Goal: Feedback & Contribution: Answer question/provide support

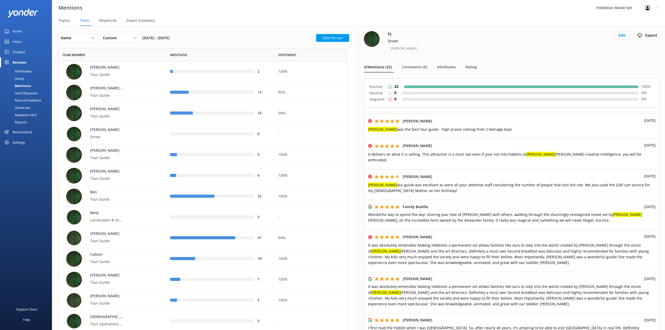
scroll to position [1941, 284]
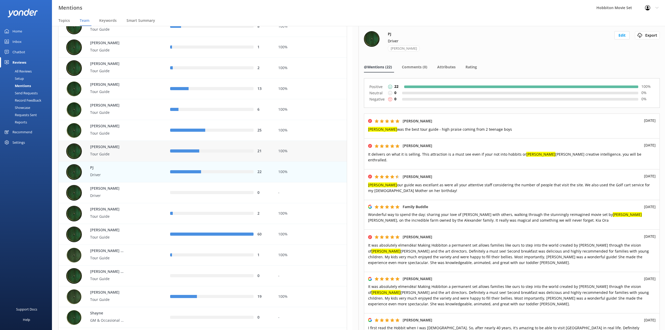
click at [150, 150] on div "[PERSON_NAME] Tour Guide" at bounding box center [114, 151] width 96 height 16
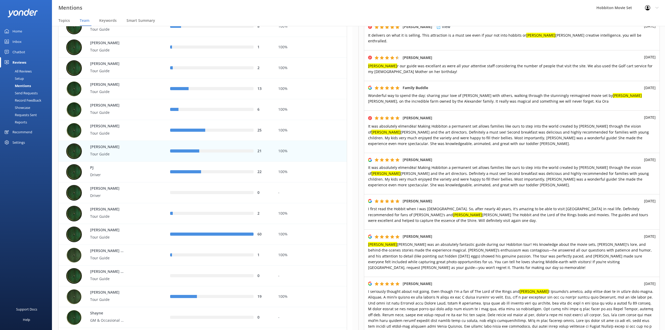
scroll to position [11, 0]
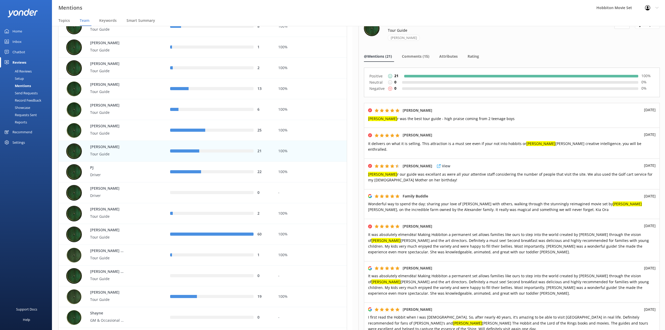
click at [466, 182] on div "[PERSON_NAME] View [DATE] [PERSON_NAME] r our guide was excellant as were all y…" at bounding box center [512, 174] width 296 height 31
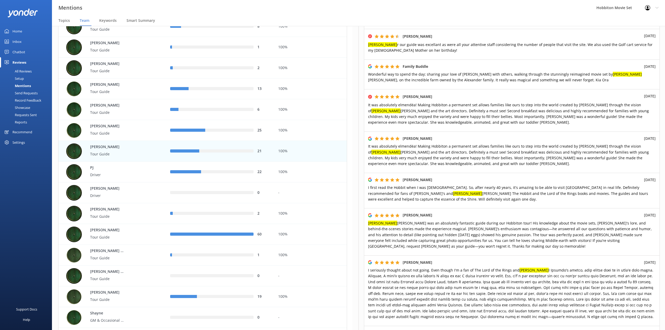
scroll to position [219, 0]
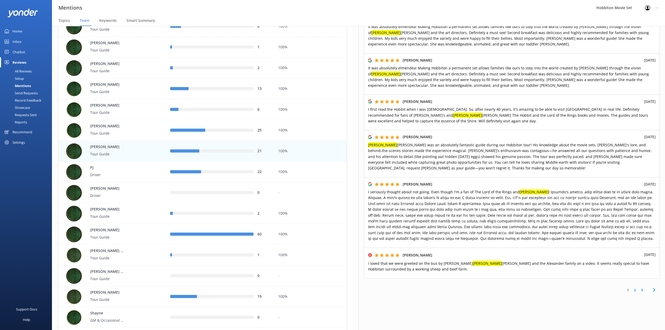
click at [632, 288] on link "2" at bounding box center [635, 290] width 7 height 5
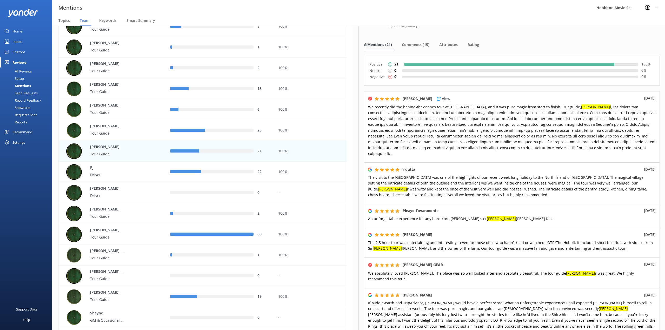
scroll to position [35, 0]
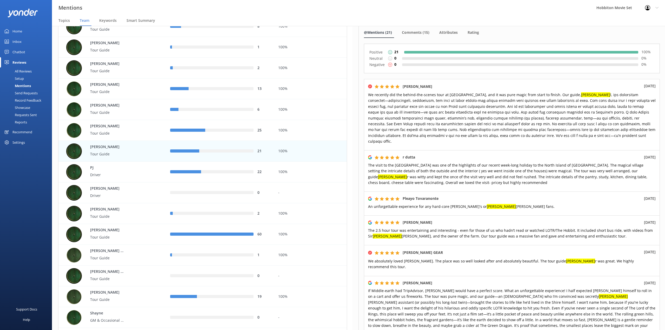
click at [492, 167] on span "The visit to the [GEOGRAPHIC_DATA] was one of the highlights of our recent week…" at bounding box center [507, 174] width 279 height 22
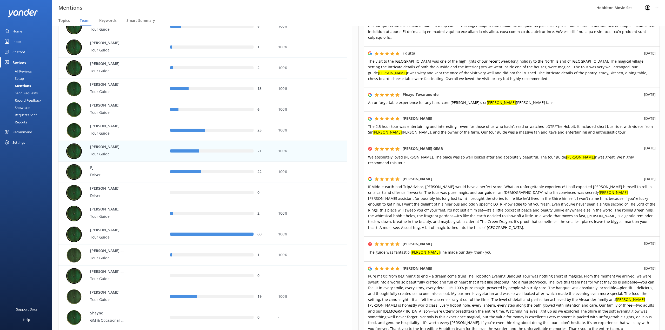
scroll to position [270, 0]
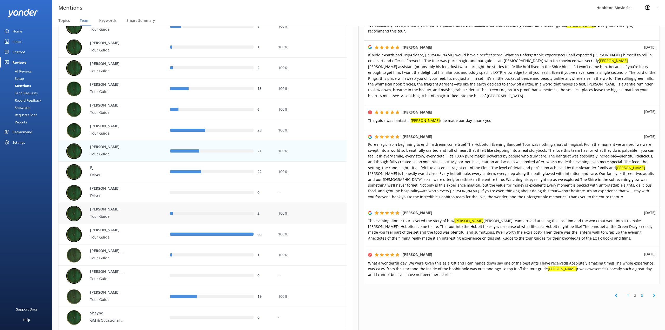
click at [194, 208] on div "2" at bounding box center [220, 213] width 108 height 21
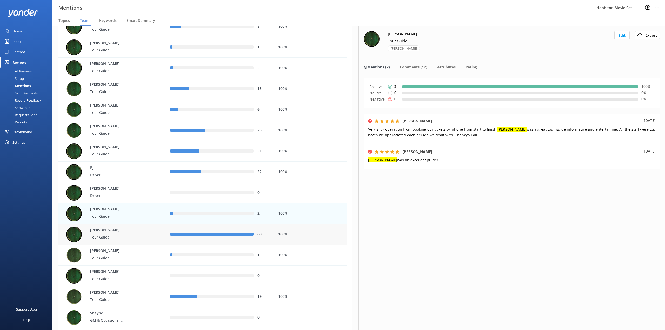
click at [115, 237] on p "Tour Guide" at bounding box center [107, 237] width 34 height 6
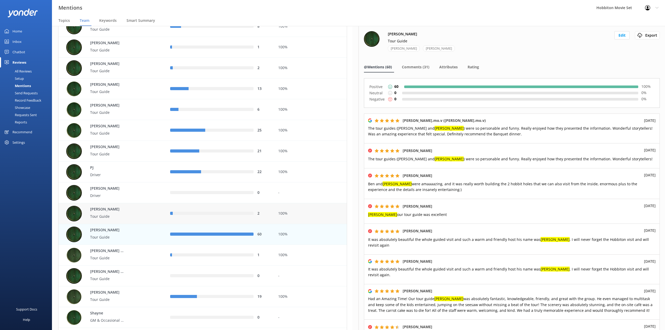
click at [146, 219] on div "[PERSON_NAME] Tour Guide" at bounding box center [114, 214] width 96 height 16
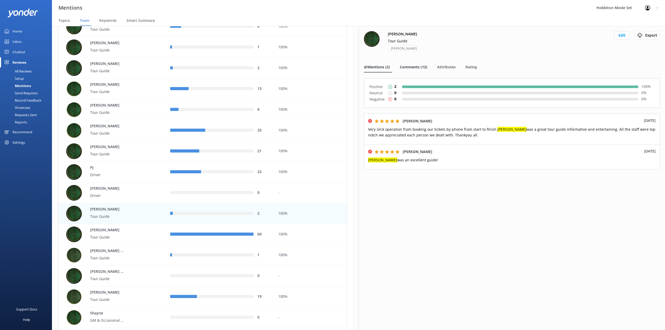
click at [406, 67] on span "Comments (12)" at bounding box center [414, 66] width 28 height 5
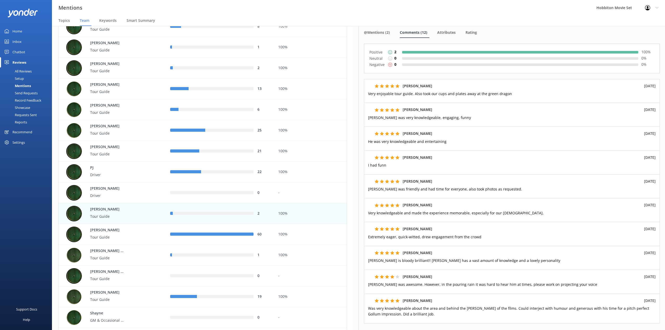
scroll to position [69, 0]
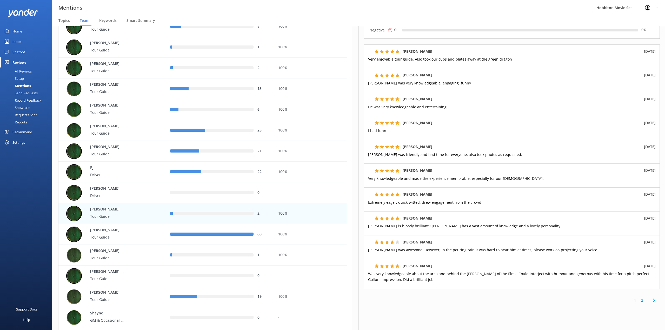
click at [639, 302] on link "2" at bounding box center [642, 300] width 7 height 5
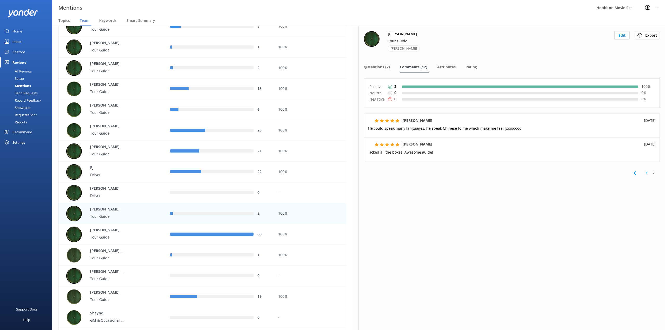
click at [648, 175] on link "1" at bounding box center [646, 172] width 7 height 5
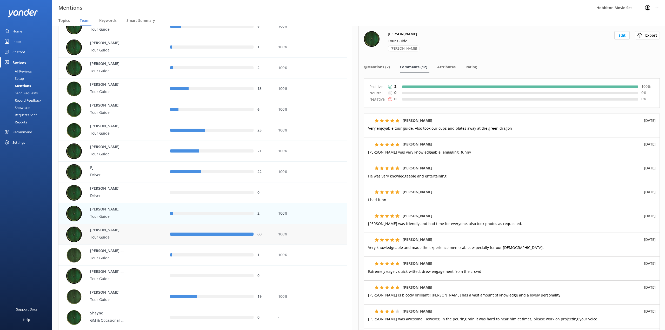
click at [216, 230] on div "60" at bounding box center [220, 234] width 108 height 21
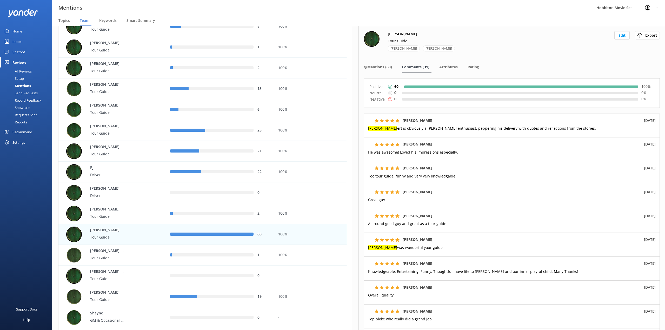
scroll to position [80, 0]
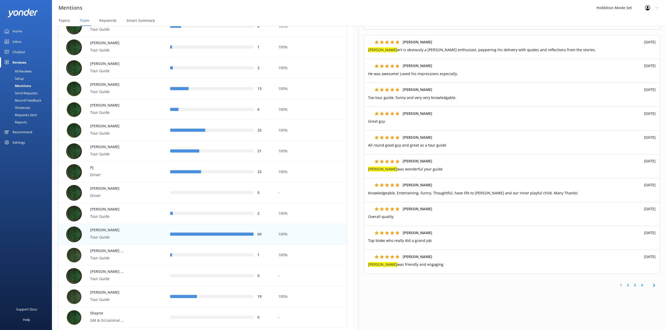
click at [625, 284] on link "2" at bounding box center [628, 285] width 7 height 5
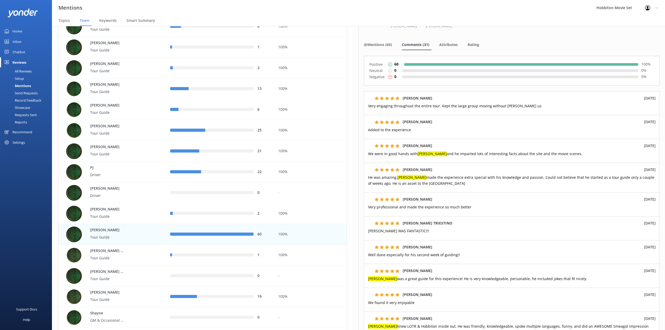
scroll to position [35, 0]
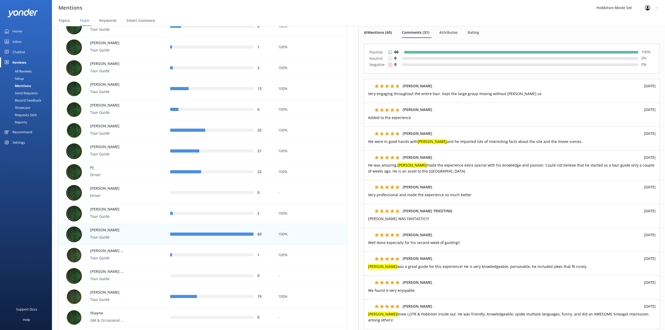
click at [386, 32] on span "@Mentions (60)" at bounding box center [378, 32] width 28 height 5
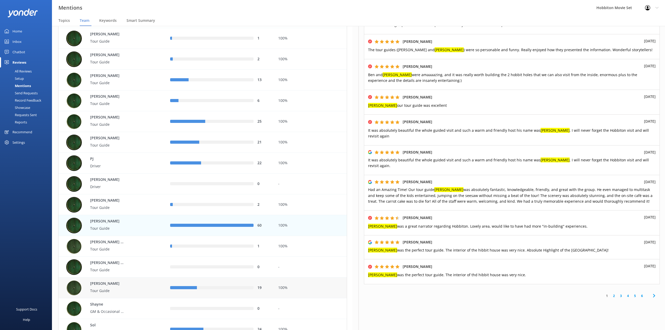
scroll to position [1473, 0]
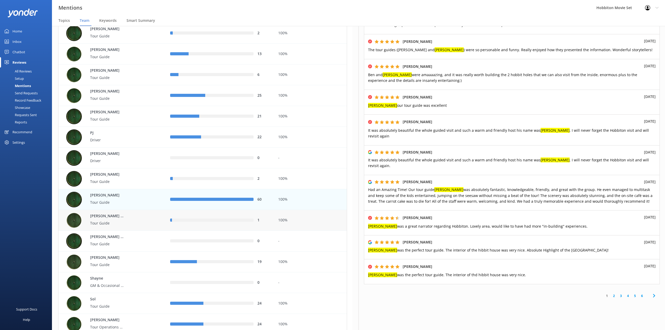
click at [126, 220] on div "[PERSON_NAME] ([GEOGRAPHIC_DATA]) Tour Guide" at bounding box center [114, 221] width 96 height 16
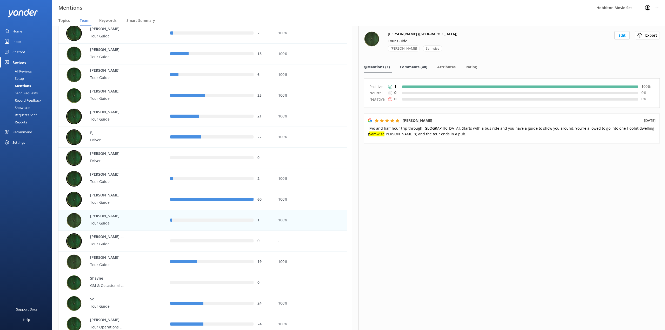
click at [425, 63] on div "Comments (40)" at bounding box center [415, 67] width 30 height 10
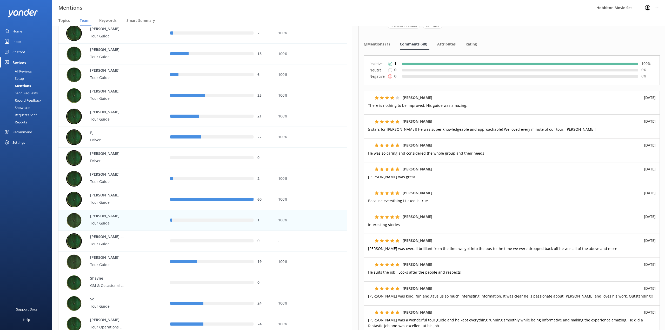
scroll to position [35, 0]
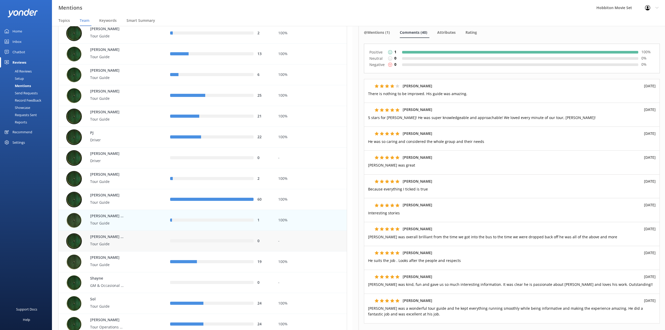
click at [143, 243] on div "[PERSON_NAME] ([GEOGRAPHIC_DATA]) Tour Guide" at bounding box center [114, 241] width 96 height 16
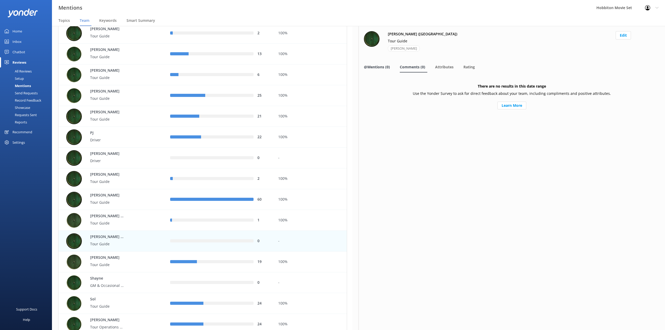
click at [385, 68] on span "@Mentions (0)" at bounding box center [377, 66] width 26 height 5
click at [422, 66] on span "Comments (0)" at bounding box center [412, 66] width 25 height 5
click at [137, 222] on div "[PERSON_NAME] ([GEOGRAPHIC_DATA]) Tour Guide" at bounding box center [114, 221] width 96 height 16
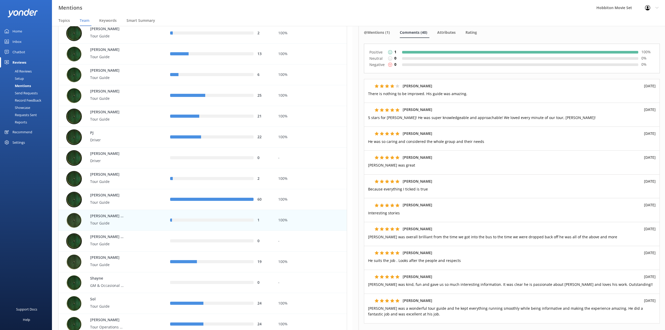
scroll to position [69, 0]
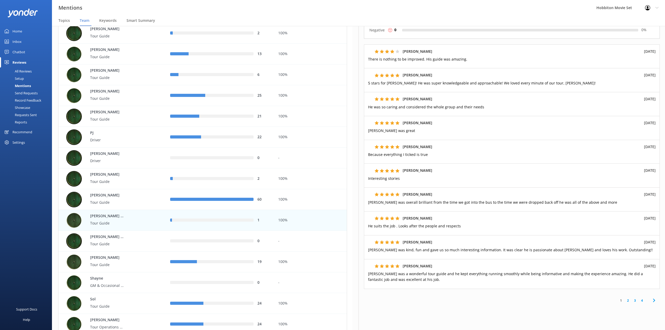
click at [625, 301] on link "2" at bounding box center [628, 300] width 7 height 5
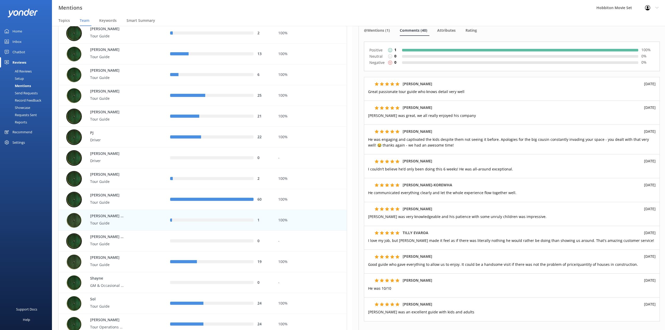
scroll to position [85, 0]
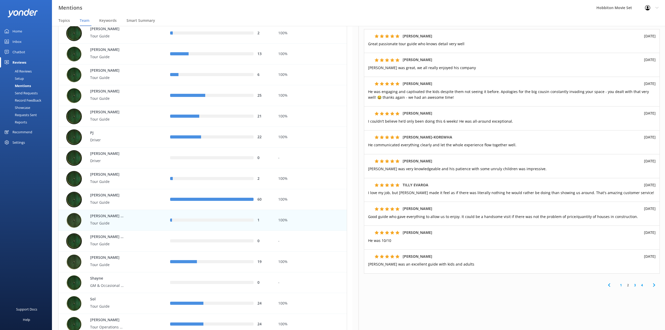
click at [632, 285] on link "3" at bounding box center [635, 285] width 7 height 5
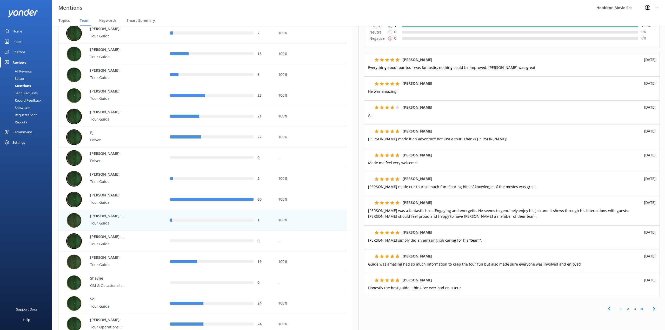
scroll to position [69, 0]
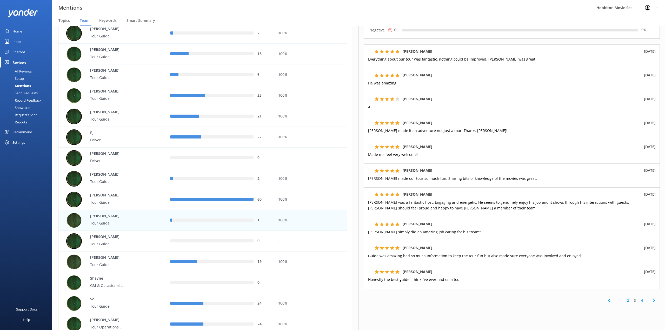
click at [639, 301] on link "4" at bounding box center [642, 300] width 7 height 5
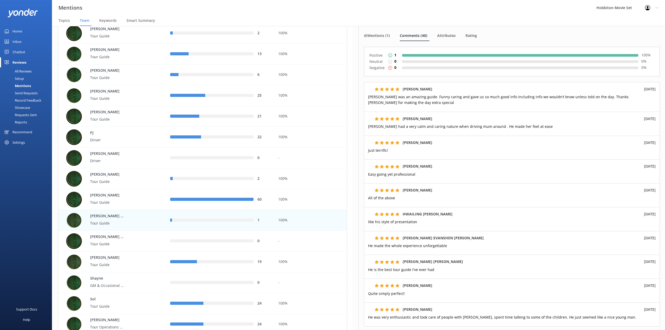
scroll to position [85, 0]
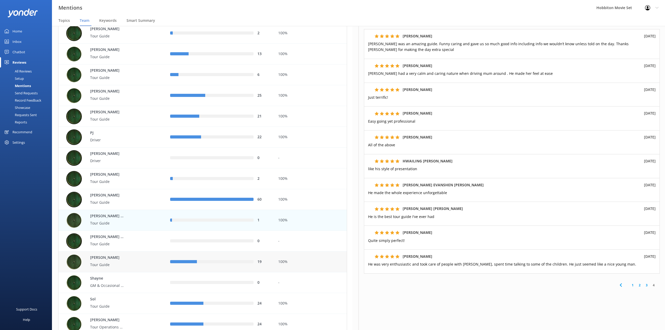
click at [192, 266] on div "19" at bounding box center [220, 262] width 108 height 21
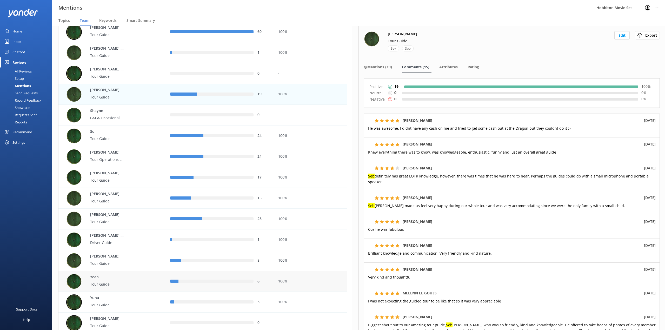
scroll to position [1681, 0]
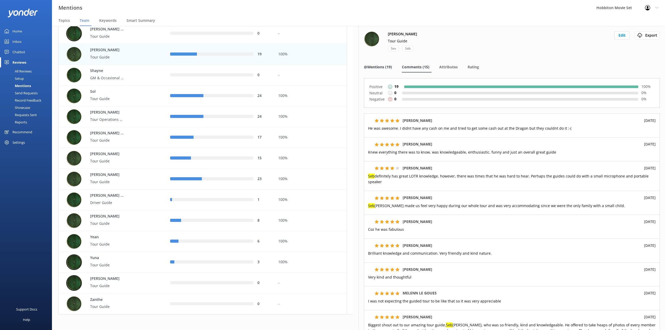
click at [373, 64] on div "@Mentions (19)" at bounding box center [379, 67] width 30 height 10
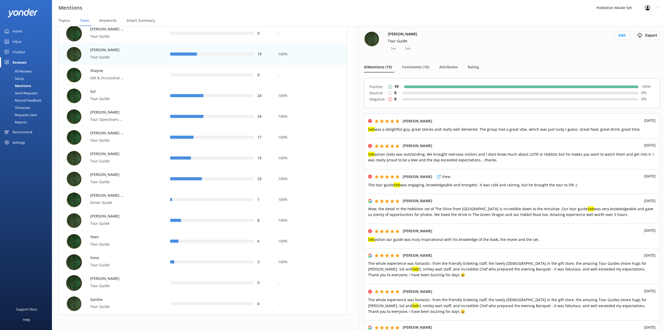
click at [461, 186] on span "The tour guide Seb was engaging, knowledgeable and energetic. It was cold and r…" at bounding box center [472, 184] width 209 height 5
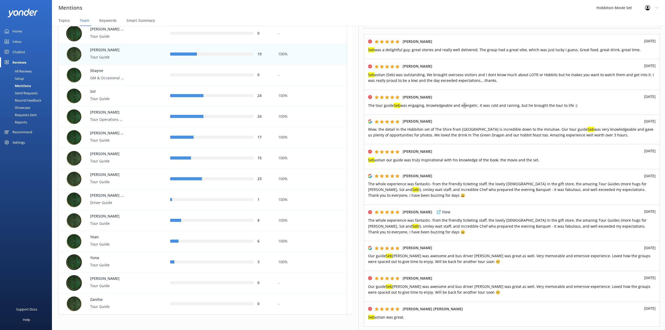
scroll to position [69, 0]
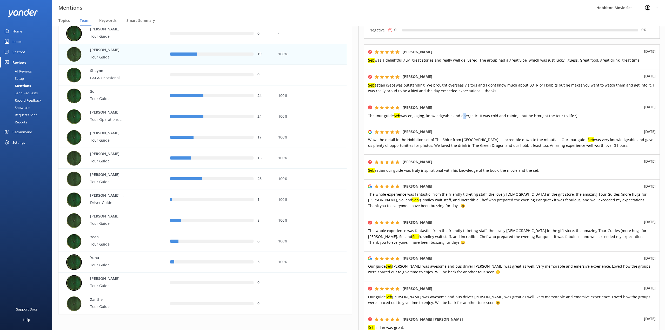
drag, startPoint x: 282, startPoint y: 6, endPoint x: 454, endPoint y: 94, distance: 193.1
click at [282, 6] on div "Mentions Hobbiton Movie Set Profile Settings Logout" at bounding box center [332, 8] width 665 height 16
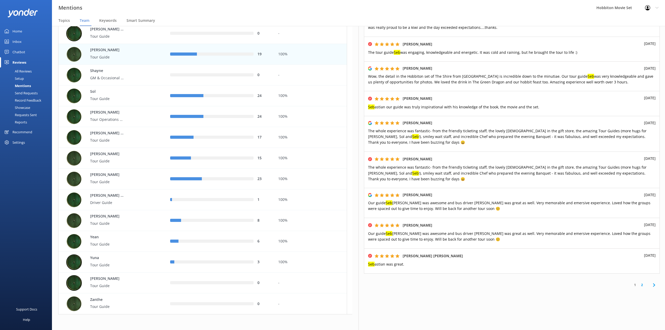
click at [639, 284] on link "2" at bounding box center [642, 284] width 7 height 5
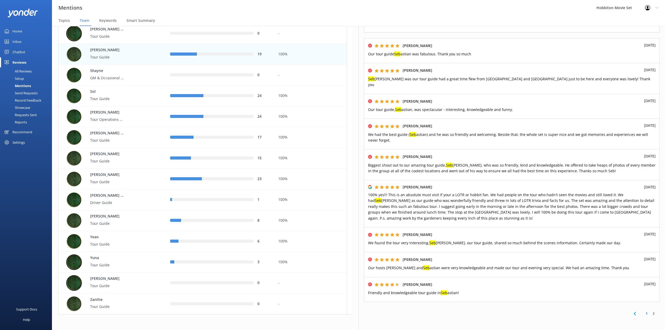
scroll to position [64, 0]
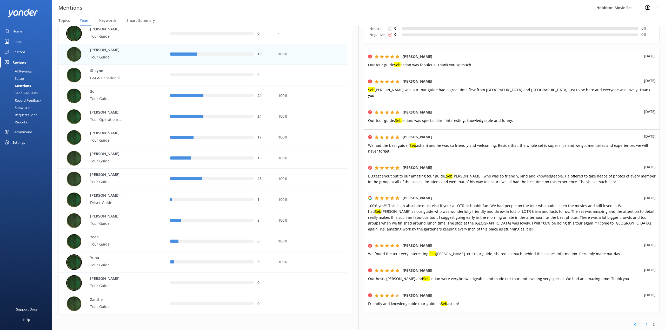
drag, startPoint x: 222, startPoint y: 9, endPoint x: 230, endPoint y: 14, distance: 10.0
click at [222, 9] on div "Mentions Hobbiton Movie Set Profile Settings Logout" at bounding box center [332, 8] width 665 height 16
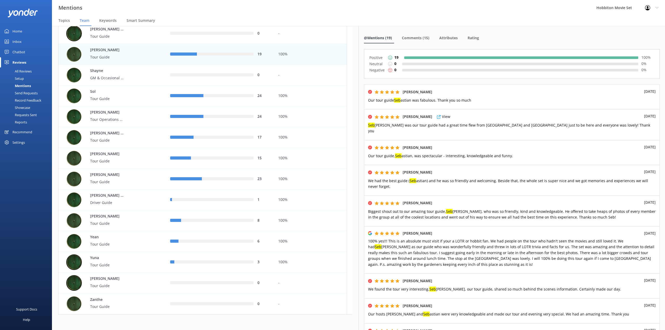
scroll to position [0, 0]
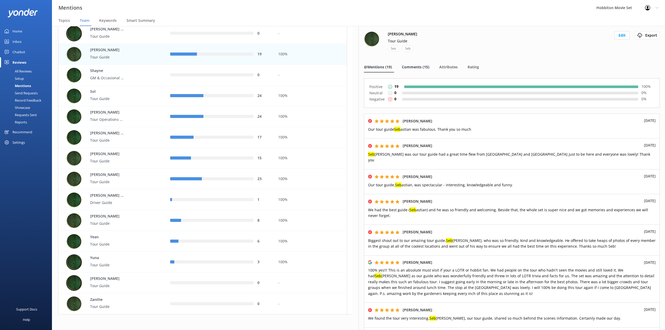
click at [417, 69] on span "Comments (15)" at bounding box center [416, 66] width 28 height 5
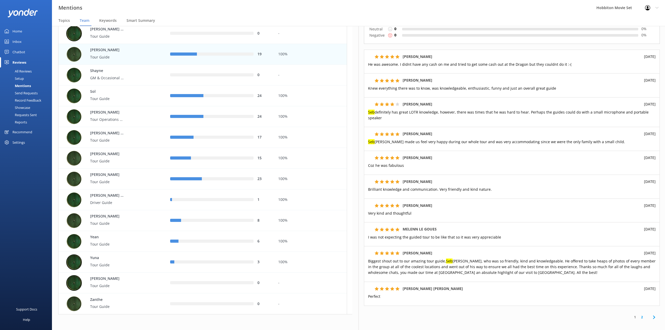
scroll to position [97, 0]
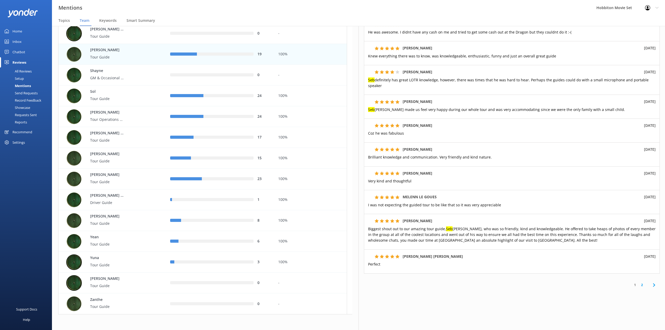
click at [639, 287] on link "2" at bounding box center [642, 284] width 7 height 5
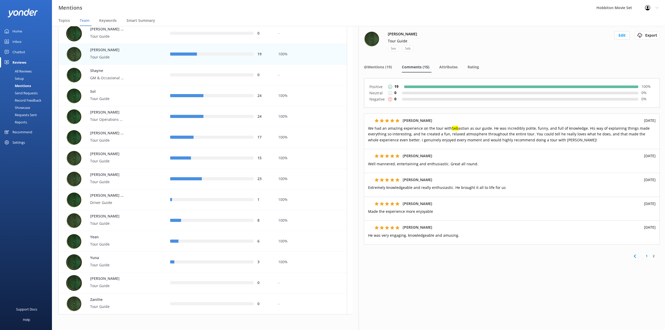
click at [452, 37] on div "Sebastian Tour Guide Sev Seb Edit Export Export CSV" at bounding box center [512, 44] width 296 height 27
click at [489, 256] on div "1 2" at bounding box center [512, 256] width 296 height 12
click at [166, 94] on div "24" at bounding box center [220, 95] width 108 height 21
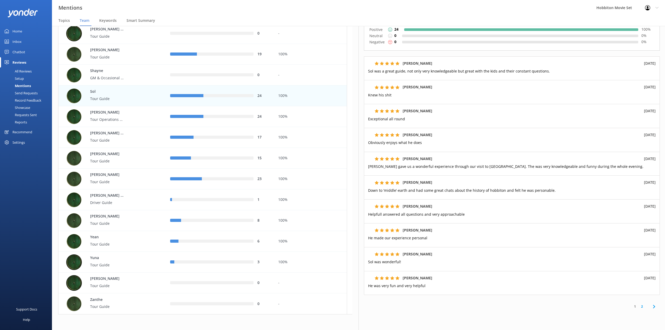
scroll to position [45, 0]
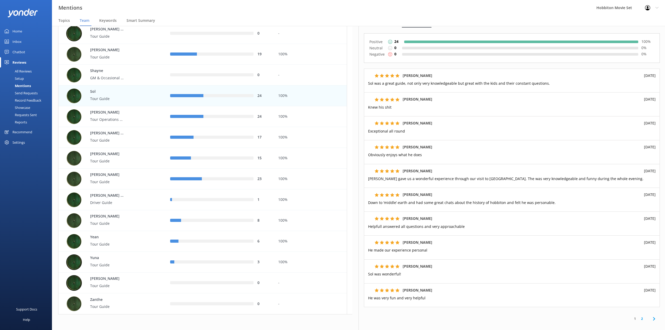
click at [292, 15] on div "Mentions Hobbiton Movie Set Profile Settings Logout" at bounding box center [332, 8] width 665 height 16
click at [635, 323] on div "1 2" at bounding box center [512, 319] width 296 height 12
click at [639, 321] on link "2" at bounding box center [642, 318] width 7 height 5
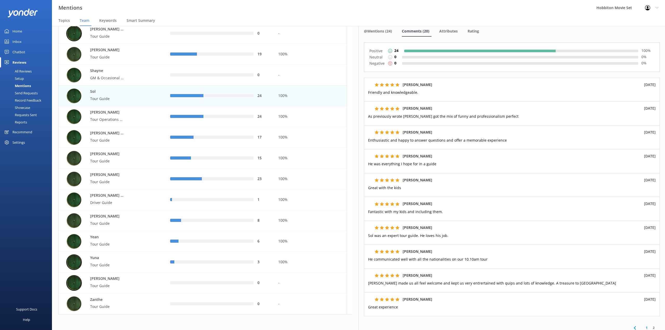
scroll to position [69, 0]
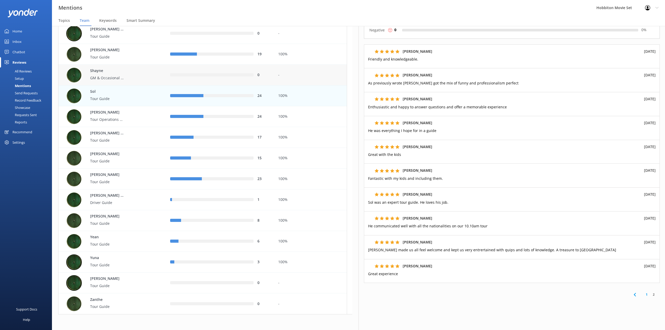
drag, startPoint x: 221, startPoint y: 9, endPoint x: 295, endPoint y: 80, distance: 103.3
click at [221, 9] on div "Mentions Hobbiton Movie Set Profile Settings Logout" at bounding box center [332, 8] width 665 height 16
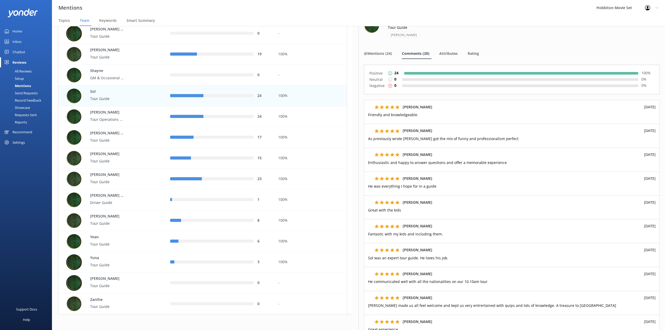
scroll to position [0, 0]
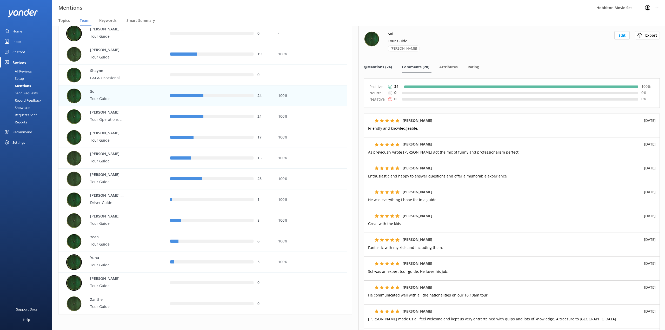
click at [391, 70] on div "@Mentions (24)" at bounding box center [379, 67] width 30 height 10
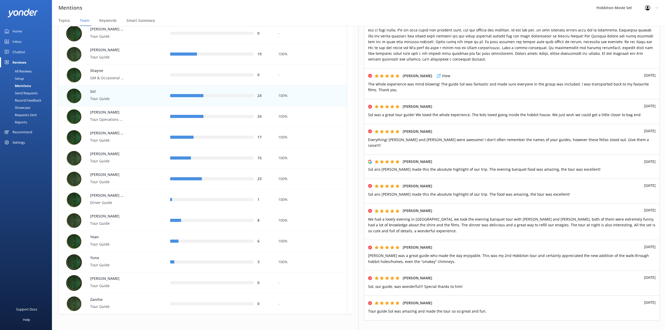
scroll to position [69, 0]
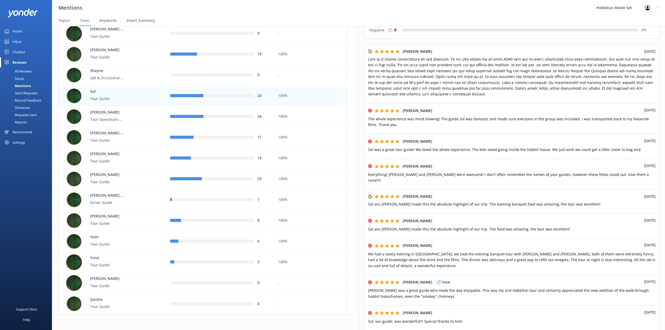
click at [463, 293] on p "[PERSON_NAME] was a great guide who made the day enjoyable. This was my 2nd Hob…" at bounding box center [512, 294] width 288 height 12
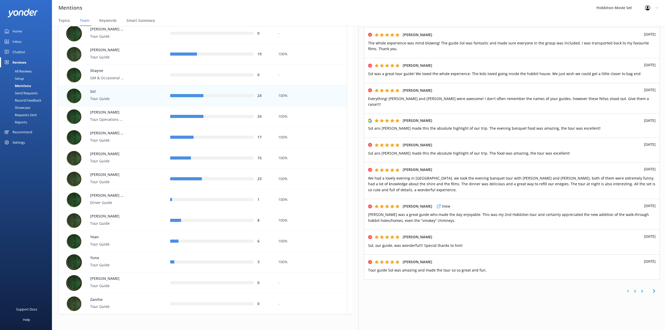
scroll to position [146, 0]
drag, startPoint x: 497, startPoint y: 69, endPoint x: 521, endPoint y: 255, distance: 187.6
click at [497, 69] on div "[PERSON_NAME] View [DATE] Sol was a great tour guide! We loved the whole experi…" at bounding box center [512, 69] width 296 height 25
click at [632, 288] on link "2" at bounding box center [635, 290] width 7 height 5
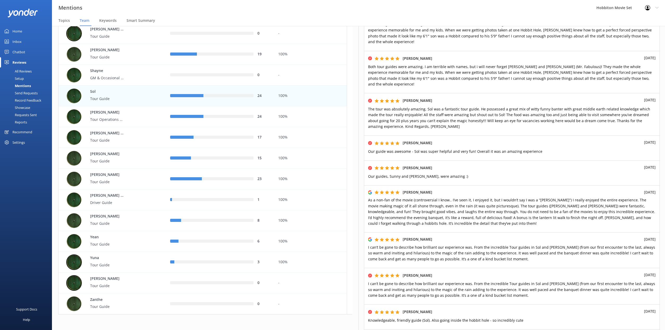
scroll to position [69, 0]
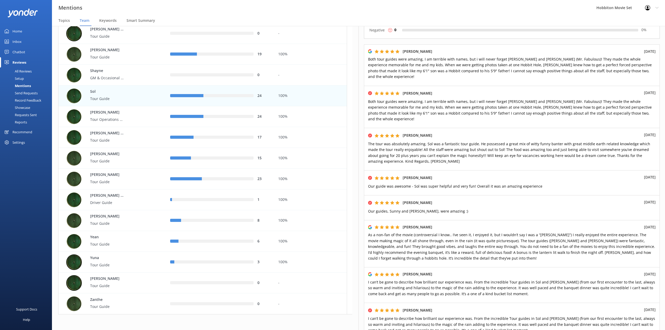
click at [458, 8] on div "Mentions Hobbiton Movie Set Profile Settings Logout" at bounding box center [332, 8] width 665 height 16
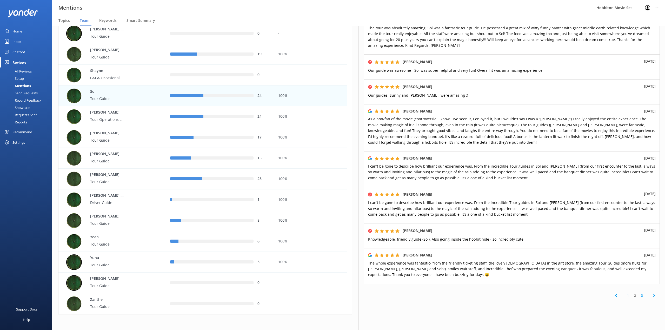
click at [439, 104] on div "[PERSON_NAME] [DATE] As a non-fan of the movie (controversial I know.. I’ve see…" at bounding box center [512, 127] width 296 height 47
click at [639, 293] on link "3" at bounding box center [642, 295] width 7 height 5
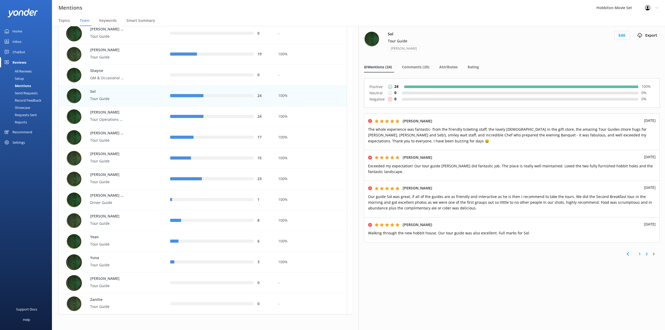
click at [394, 302] on div "Sol Tour Guide [PERSON_NAME] Edit Export Export CSV @Mentions (24) Comments (20…" at bounding box center [512, 178] width 307 height 304
click at [141, 119] on div "[PERSON_NAME] Tour Operations Co-Ordinator" at bounding box center [114, 117] width 96 height 16
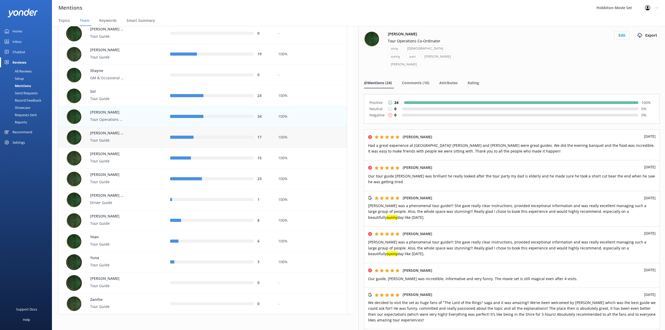
click at [174, 146] on div "17" at bounding box center [220, 137] width 108 height 21
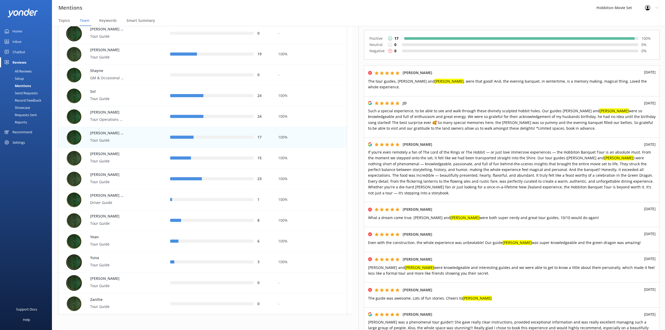
scroll to position [69, 0]
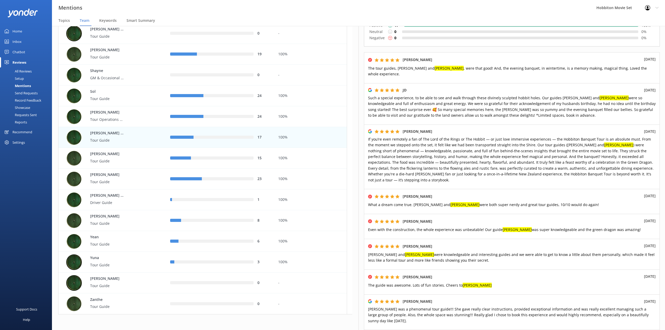
drag, startPoint x: 260, startPoint y: 8, endPoint x: 538, endPoint y: 210, distance: 343.5
click at [260, 8] on div "Mentions Hobbiton Movie Set Profile Settings Logout" at bounding box center [332, 8] width 665 height 16
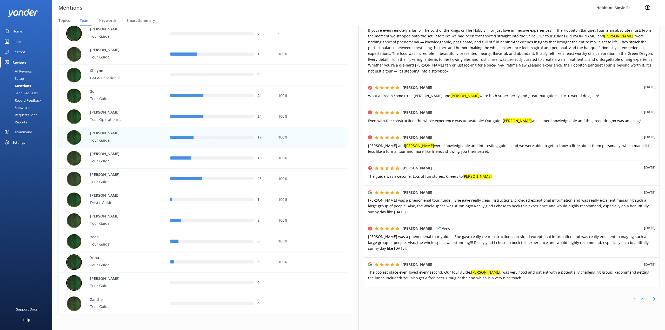
scroll to position [181, 0]
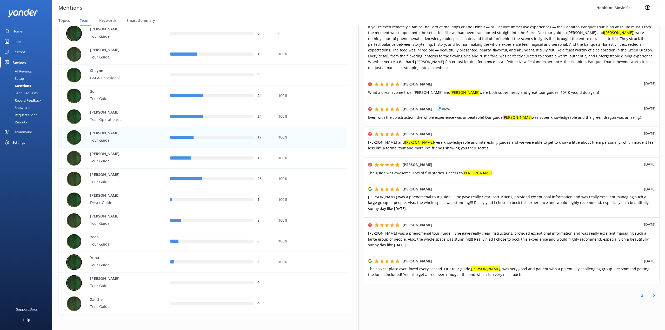
click at [519, 102] on div "[PERSON_NAME] View [DATE] Even with the construction, the whole experience was …" at bounding box center [512, 114] width 296 height 25
drag, startPoint x: 635, startPoint y: 282, endPoint x: 635, endPoint y: 285, distance: 3.4
click at [635, 290] on div "1 2" at bounding box center [512, 296] width 296 height 12
click at [639, 293] on link "2" at bounding box center [642, 295] width 7 height 5
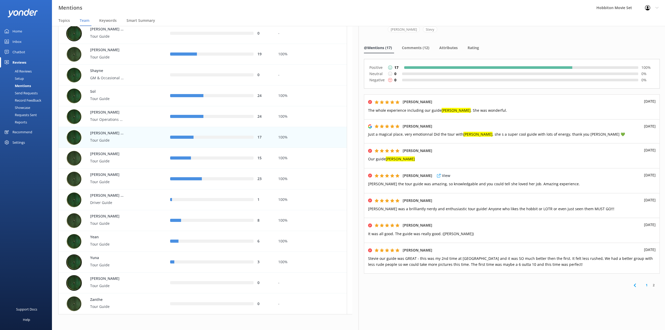
scroll to position [28, 0]
drag, startPoint x: 286, startPoint y: 21, endPoint x: 445, endPoint y: 129, distance: 192.6
click at [286, 21] on nav "Topics Team Keywords Smart Summary" at bounding box center [358, 21] width 613 height 10
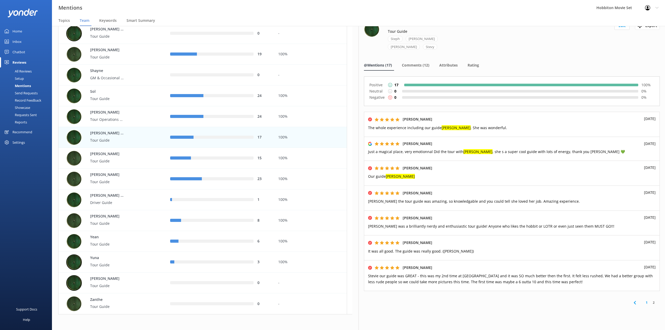
scroll to position [0, 0]
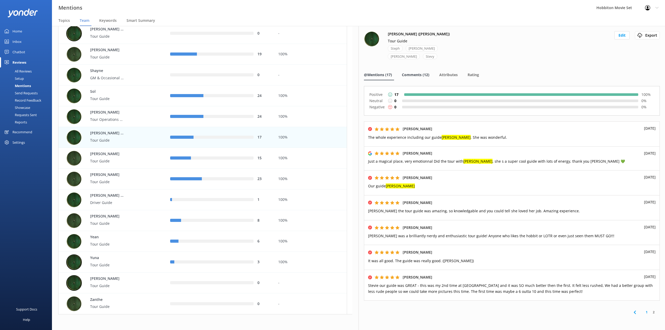
click at [411, 74] on span "Comments (12)" at bounding box center [416, 74] width 28 height 5
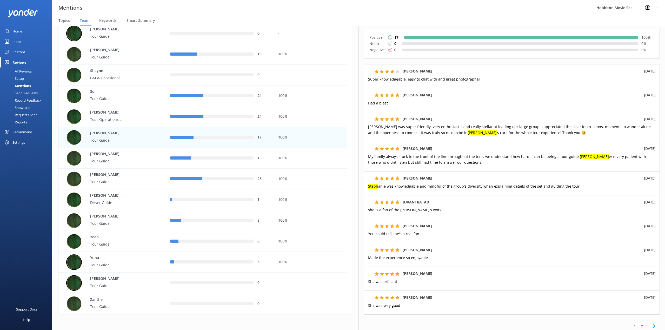
scroll to position [69, 0]
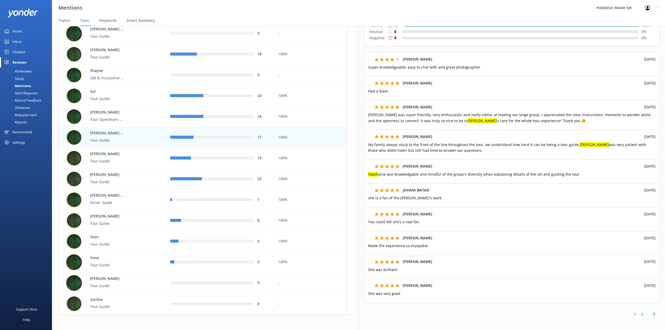
drag, startPoint x: 265, startPoint y: 18, endPoint x: 273, endPoint y: 23, distance: 9.2
click at [265, 18] on nav "Topics Team Keywords Smart Summary" at bounding box center [358, 21] width 613 height 10
click at [639, 316] on link "2" at bounding box center [642, 314] width 7 height 5
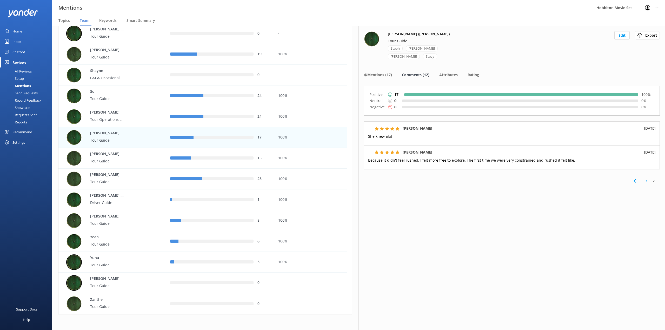
click at [314, 16] on nav "Topics Team Keywords Smart Summary" at bounding box center [358, 21] width 613 height 10
click at [129, 151] on div "[PERSON_NAME] Tour Guide" at bounding box center [114, 158] width 96 height 16
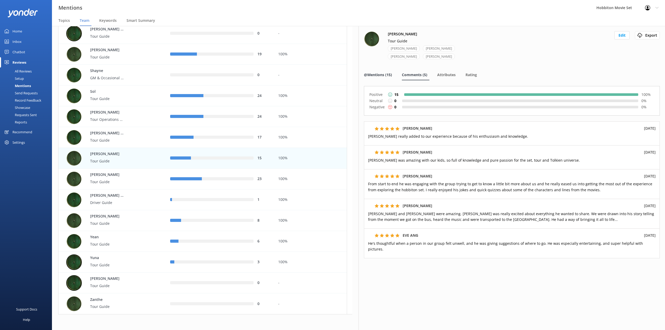
click at [384, 75] on span "@Mentions (15)" at bounding box center [378, 74] width 28 height 5
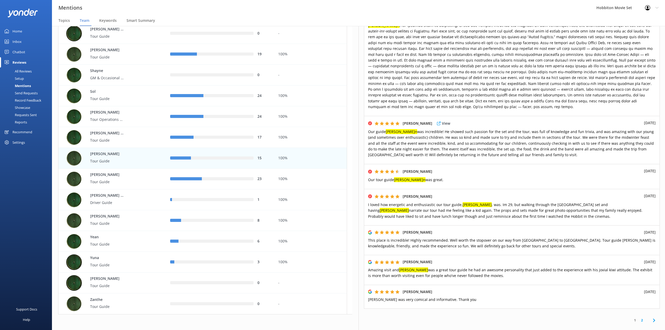
scroll to position [241, 0]
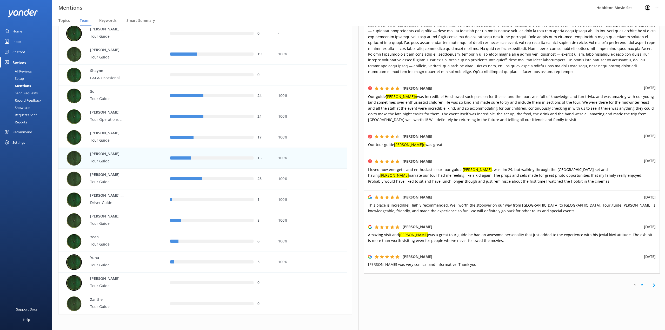
click at [639, 285] on link "2" at bounding box center [642, 285] width 7 height 5
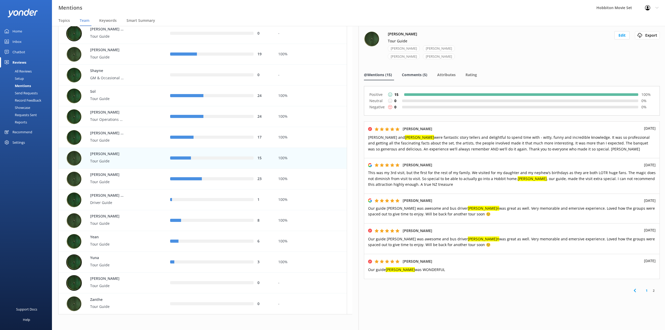
click at [416, 74] on span "Comments (5)" at bounding box center [414, 74] width 25 height 5
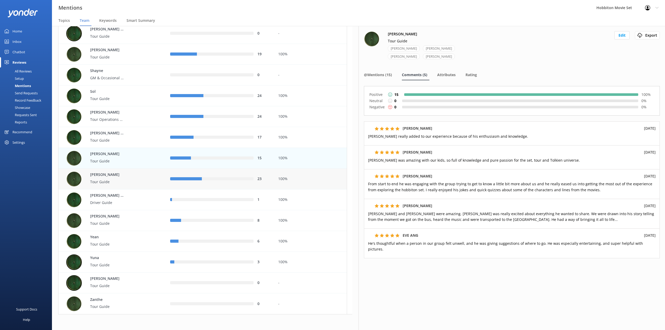
click at [146, 187] on div "[PERSON_NAME] Tour Guide" at bounding box center [112, 179] width 108 height 21
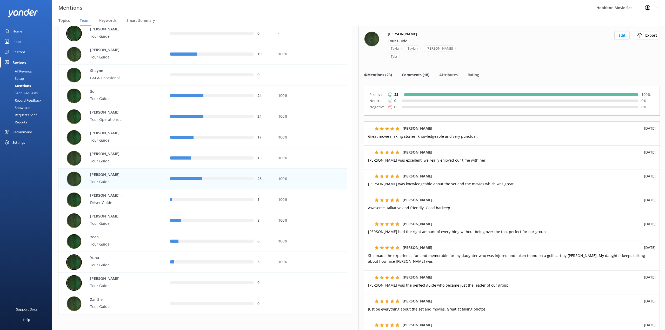
click at [373, 72] on span "@Mentions (23)" at bounding box center [378, 74] width 28 height 5
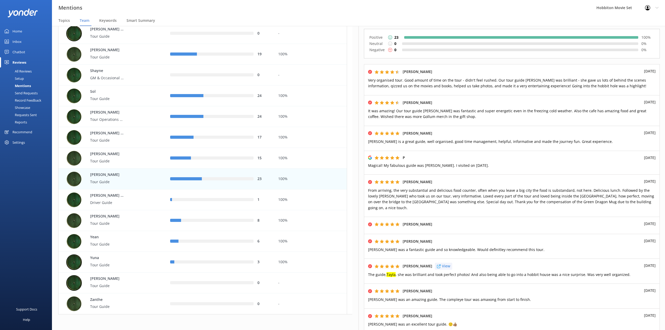
scroll to position [69, 0]
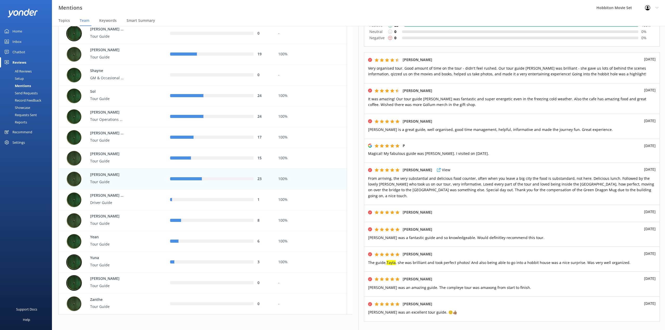
drag, startPoint x: 285, startPoint y: 11, endPoint x: 495, endPoint y: 191, distance: 276.6
click at [285, 11] on div "Mentions Hobbiton Movie Set Profile Settings Logout" at bounding box center [332, 8] width 665 height 16
click at [632, 330] on link "2" at bounding box center [635, 333] width 7 height 5
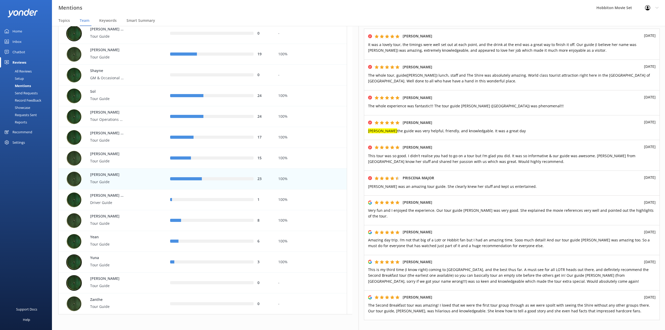
scroll to position [92, 0]
drag, startPoint x: 281, startPoint y: 7, endPoint x: 298, endPoint y: 15, distance: 18.8
click at [281, 7] on div "Mentions Hobbiton Movie Set Profile Settings Logout" at bounding box center [332, 8] width 665 height 16
click at [639, 330] on link "3" at bounding box center [642, 332] width 7 height 5
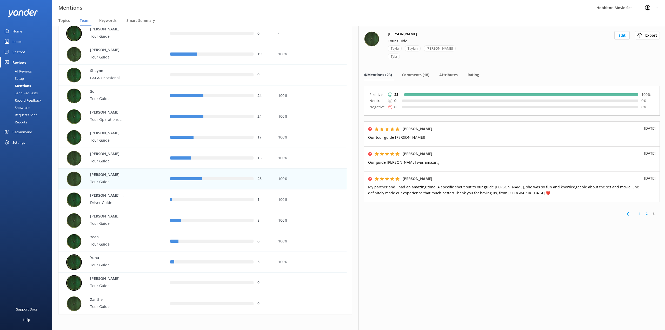
click at [468, 270] on div "[PERSON_NAME] Tour Guide [PERSON_NAME] Edit Export Export CSV @Mentions (23) Co…" at bounding box center [512, 178] width 307 height 304
click at [417, 72] on span "Comments (18)" at bounding box center [416, 74] width 28 height 5
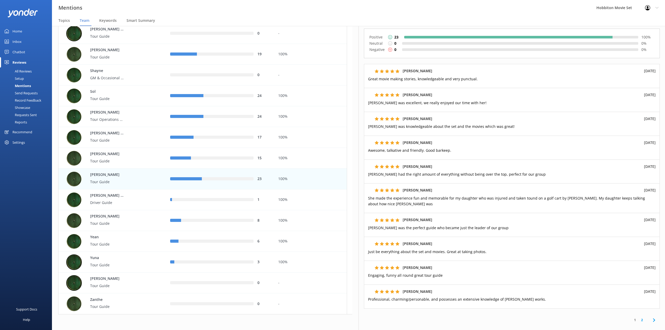
scroll to position [69, 0]
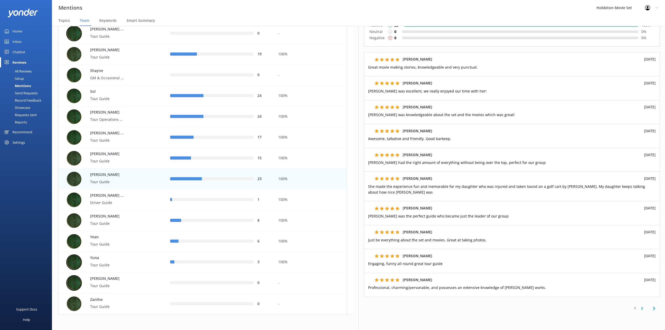
drag, startPoint x: 266, startPoint y: 10, endPoint x: 453, endPoint y: 137, distance: 226.4
click at [266, 10] on div "Mentions Hobbiton Movie Set Profile Settings Logout" at bounding box center [332, 8] width 665 height 16
click at [639, 306] on link "2" at bounding box center [642, 308] width 7 height 5
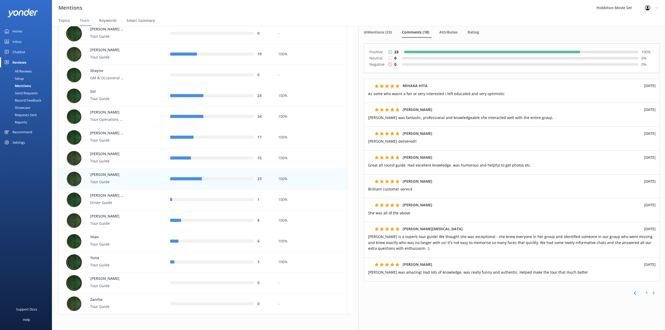
scroll to position [44, 0]
click at [207, 219] on div "row" at bounding box center [217, 220] width 72 height 3
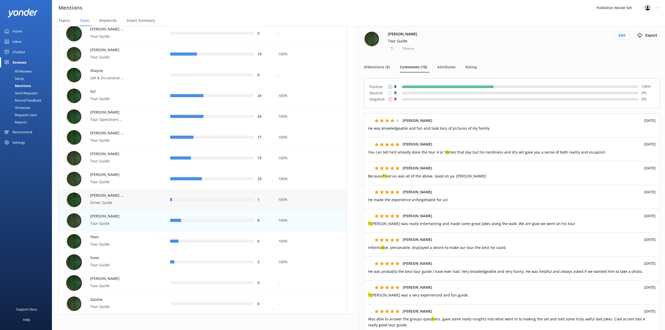
click at [225, 202] on div "1" at bounding box center [220, 200] width 100 height 6
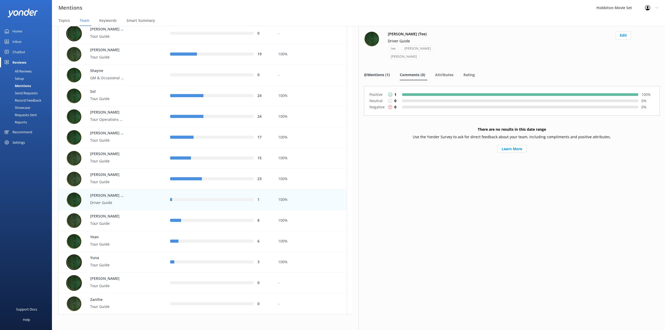
click at [382, 72] on span "@Mentions (1)" at bounding box center [377, 74] width 26 height 5
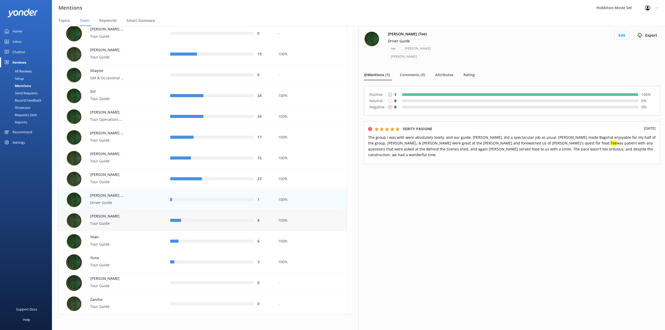
click at [101, 219] on p "[PERSON_NAME]" at bounding box center [107, 217] width 34 height 6
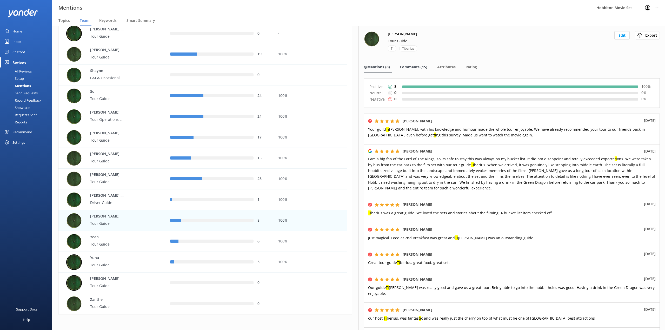
click at [420, 64] on span "Comments (15)" at bounding box center [414, 66] width 28 height 5
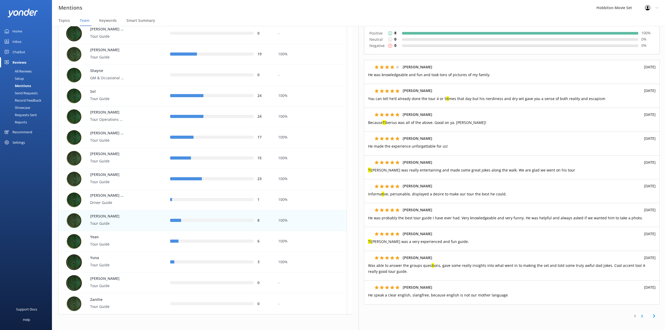
scroll to position [85, 0]
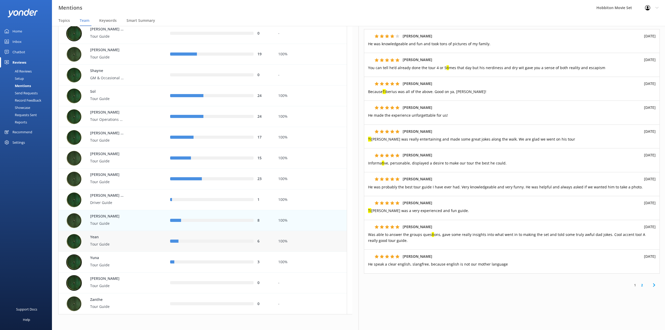
click at [158, 244] on div "Yean Tour Guide" at bounding box center [114, 242] width 96 height 16
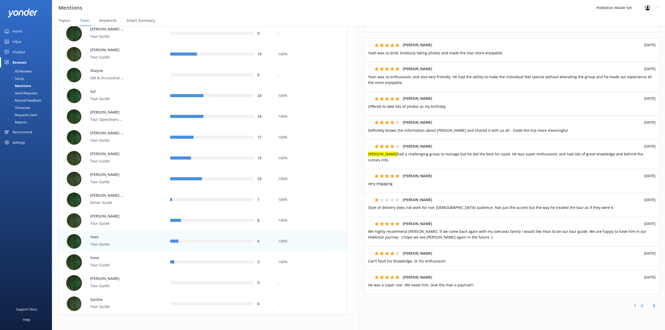
scroll to position [91, 0]
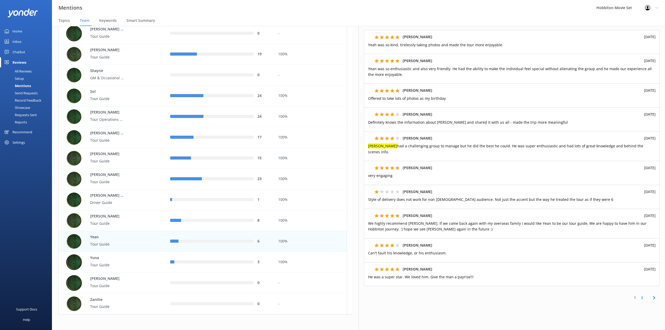
click at [639, 295] on link "2" at bounding box center [642, 297] width 7 height 5
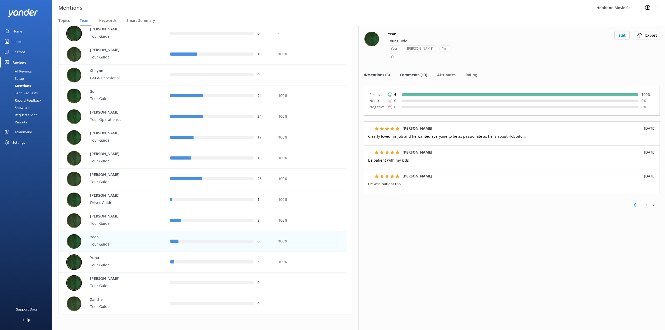
click at [384, 72] on span "@Mentions (6)" at bounding box center [377, 74] width 26 height 5
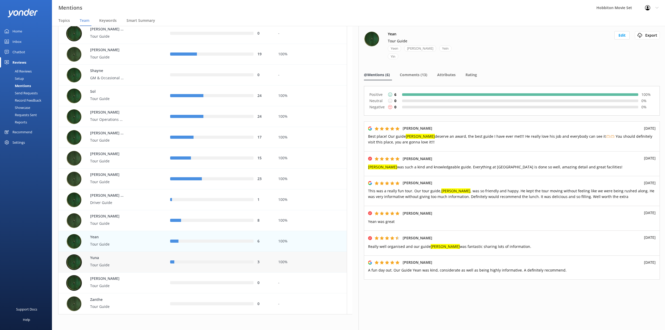
click at [152, 266] on div "Yuna Tour Guide" at bounding box center [114, 262] width 96 height 16
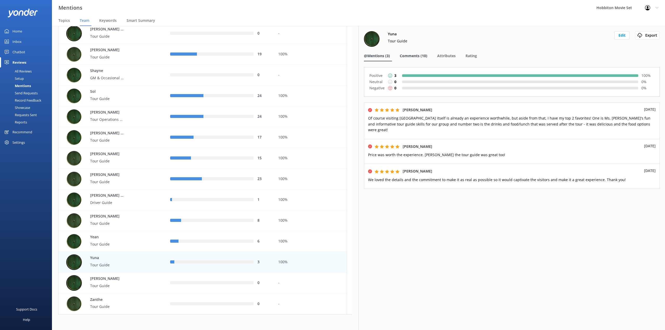
click at [424, 57] on span "Comments (10)" at bounding box center [414, 55] width 28 height 5
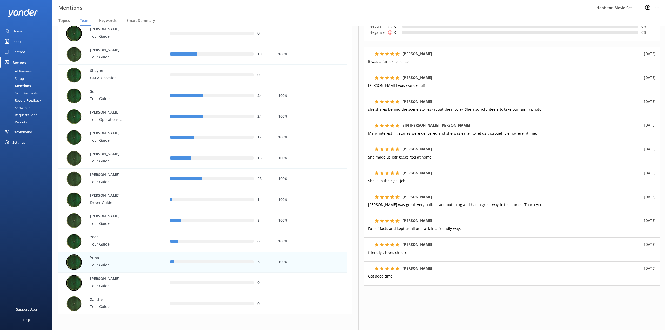
scroll to position [57, 0]
click at [141, 310] on div "Zanthe Tour Guide" at bounding box center [114, 304] width 96 height 16
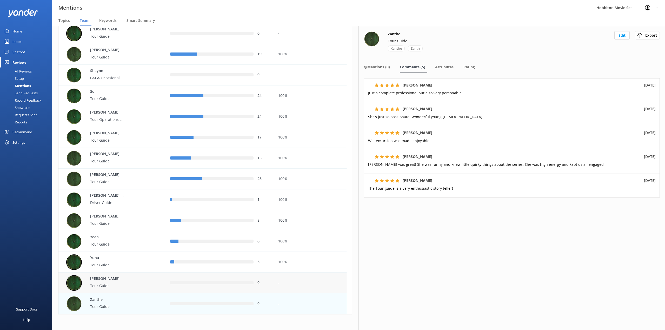
click at [137, 289] on div "[PERSON_NAME] Tour Guide" at bounding box center [114, 283] width 96 height 16
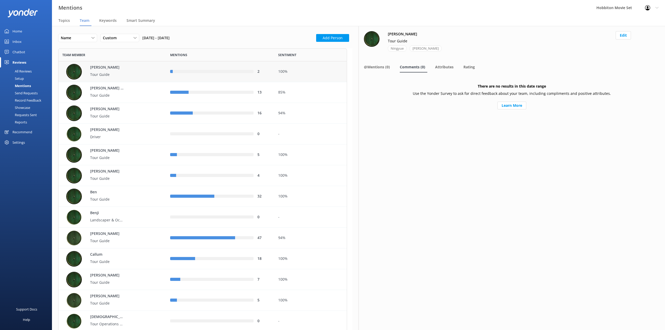
click at [197, 78] on div "2" at bounding box center [220, 71] width 108 height 21
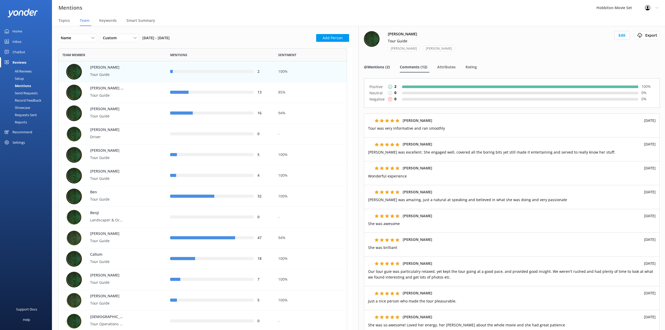
click at [387, 70] on span "@Mentions (2)" at bounding box center [377, 66] width 26 height 5
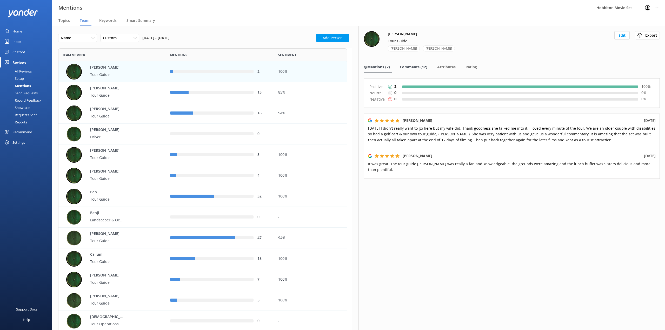
click at [404, 68] on span "Comments (12)" at bounding box center [414, 66] width 28 height 5
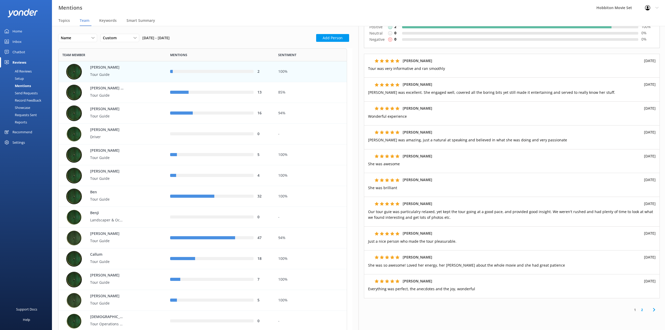
scroll to position [69, 0]
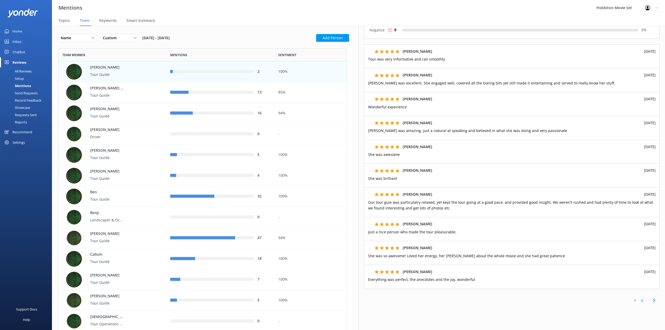
click at [639, 301] on link "2" at bounding box center [642, 300] width 7 height 5
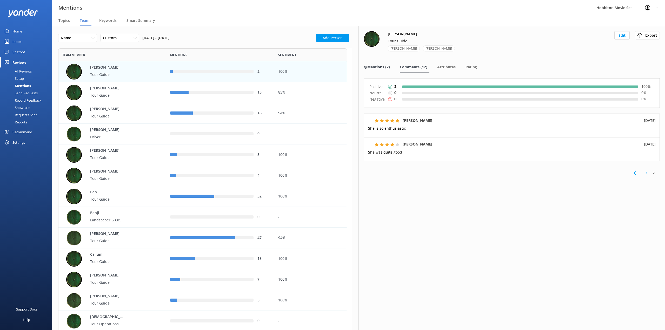
click at [380, 69] on span "@Mentions (2)" at bounding box center [377, 66] width 26 height 5
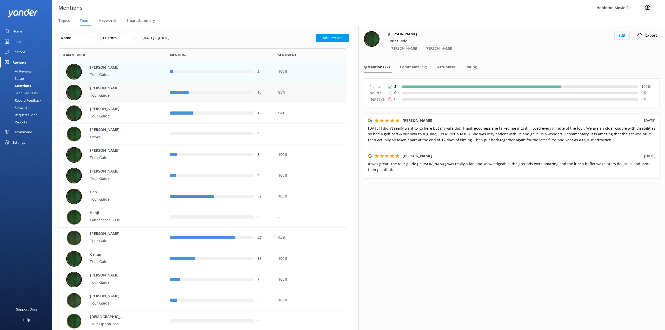
click at [167, 96] on div "13" at bounding box center [220, 92] width 108 height 21
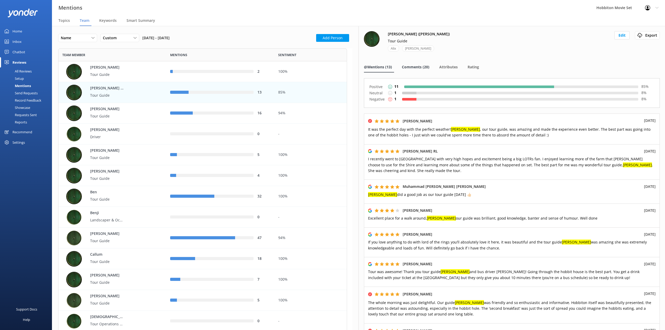
click at [419, 65] on span "Comments (20)" at bounding box center [416, 66] width 28 height 5
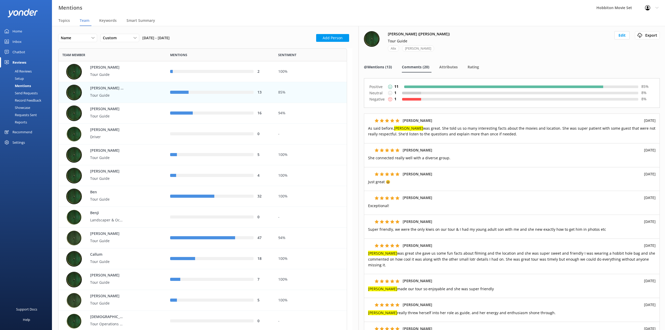
click at [379, 68] on span "@Mentions (13)" at bounding box center [378, 66] width 28 height 5
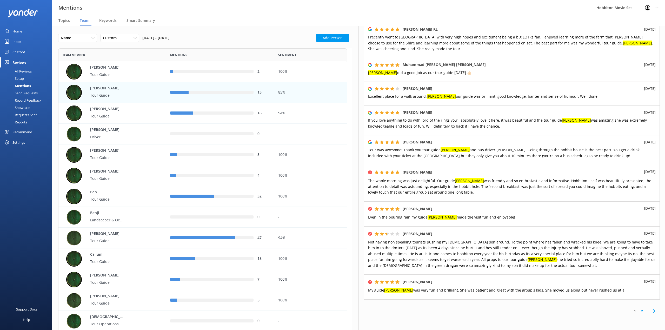
scroll to position [149, 0]
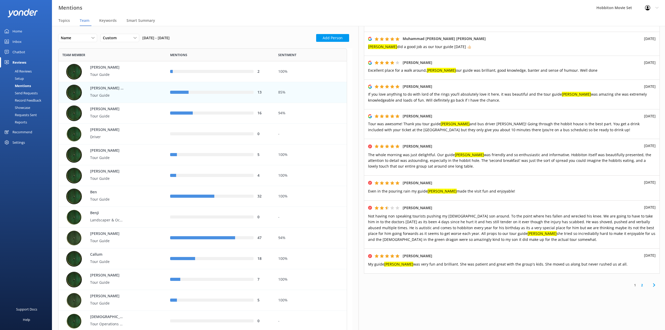
click at [571, 97] on p "If you love anything to do with lord of the rings you’ll absolutely love it her…" at bounding box center [512, 97] width 288 height 12
click at [639, 283] on link "2" at bounding box center [642, 285] width 7 height 5
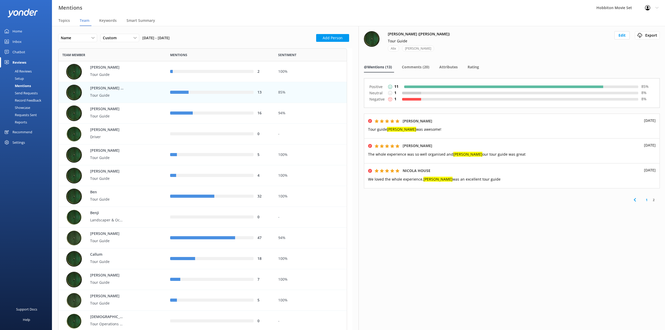
drag, startPoint x: 549, startPoint y: 279, endPoint x: 534, endPoint y: 274, distance: 16.4
click at [549, 279] on div "[PERSON_NAME] ([PERSON_NAME]) Tour Guide [PERSON_NAME] Edit Export Export CSV @…" at bounding box center [512, 178] width 307 height 304
click at [424, 67] on span "Comments (20)" at bounding box center [416, 66] width 28 height 5
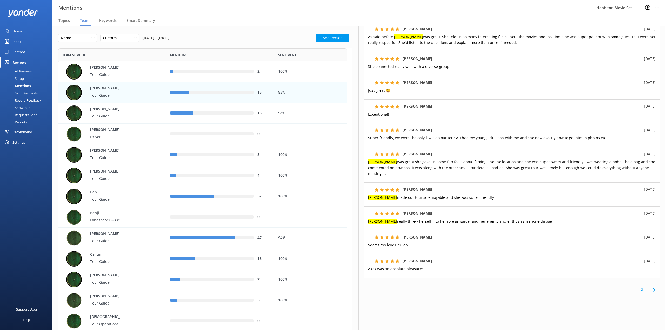
scroll to position [57, 0]
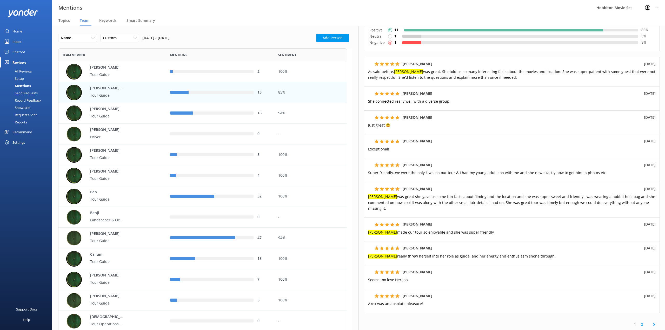
drag, startPoint x: 258, startPoint y: 9, endPoint x: 441, endPoint y: 197, distance: 262.6
click at [258, 9] on div "Mentions Hobbiton Movie Set Profile Settings Logout" at bounding box center [332, 8] width 665 height 16
click at [639, 322] on link "2" at bounding box center [642, 324] width 7 height 5
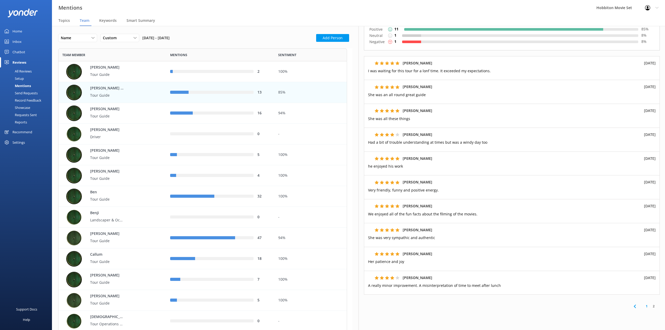
scroll to position [45, 0]
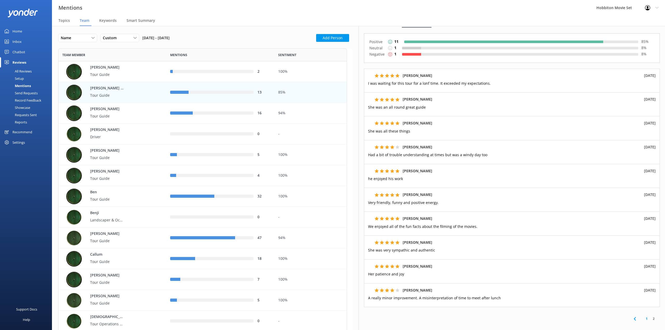
drag, startPoint x: 271, startPoint y: 19, endPoint x: 538, endPoint y: 297, distance: 385.2
click at [272, 19] on nav "Topics Team Keywords Smart Summary" at bounding box center [358, 21] width 613 height 10
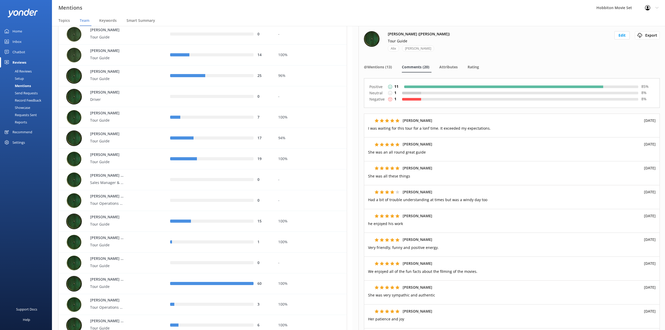
scroll to position [554, 0]
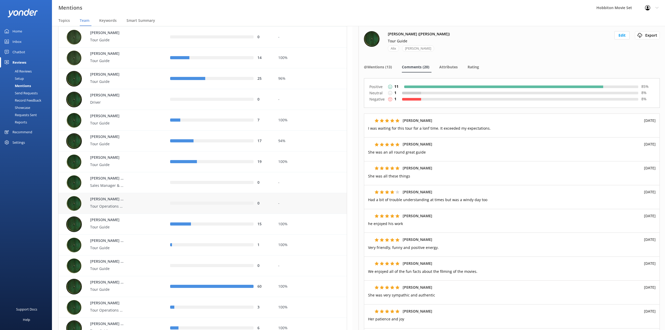
click at [109, 204] on p "Tour Operations Co-Ordinator" at bounding box center [107, 206] width 34 height 6
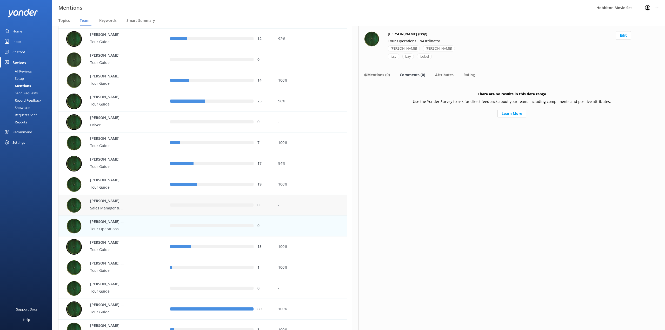
scroll to position [520, 0]
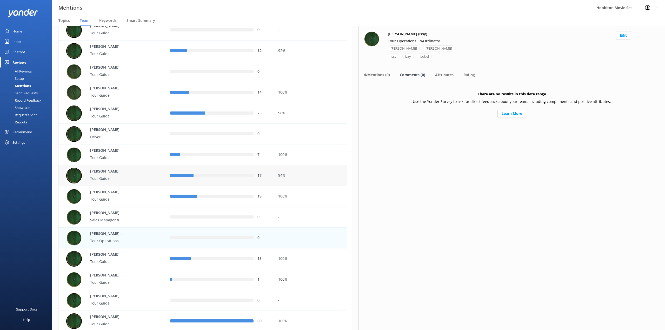
click at [117, 181] on p "Tour Guide" at bounding box center [107, 179] width 34 height 6
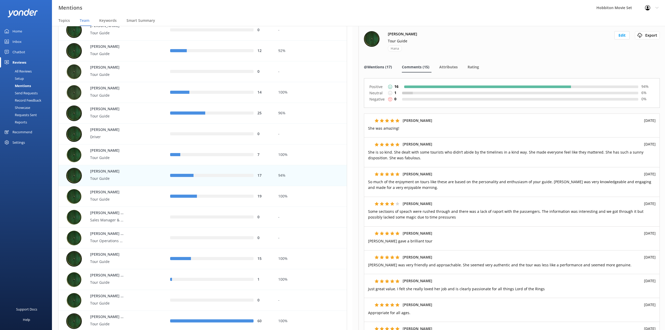
click at [384, 68] on span "@Mentions (17)" at bounding box center [378, 66] width 28 height 5
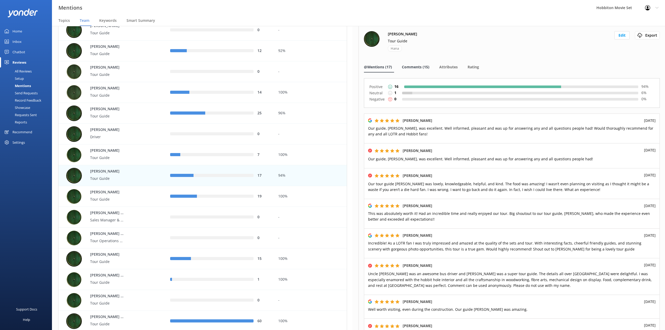
click at [410, 66] on span "Comments (15)" at bounding box center [416, 66] width 28 height 5
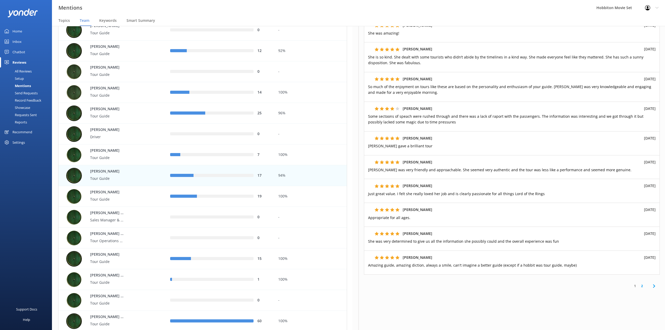
scroll to position [97, 0]
click at [441, 303] on div "[PERSON_NAME] Tour Guide Hana Edit Export Export CSV @Mentions (17) Comments (1…" at bounding box center [512, 178] width 307 height 304
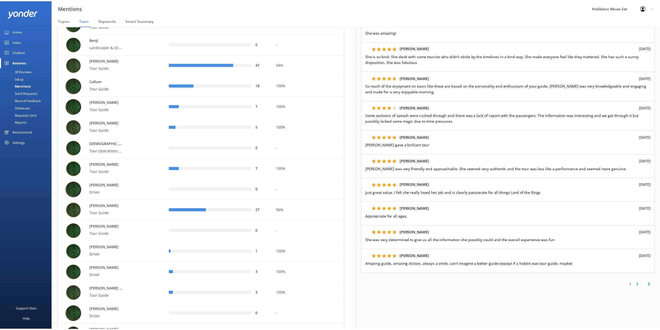
scroll to position [0, 0]
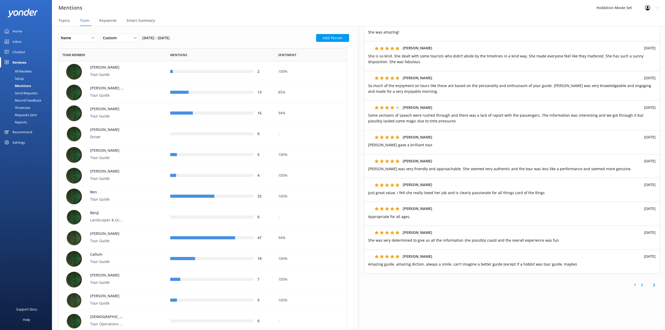
click at [21, 71] on div "All Reviews" at bounding box center [17, 71] width 29 height 7
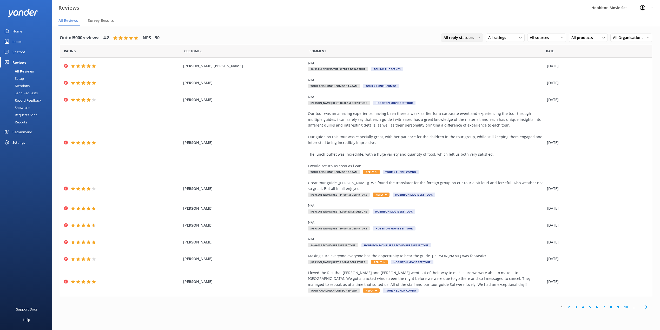
click at [463, 37] on span "All reply statuses" at bounding box center [461, 38] width 34 height 6
click at [509, 43] on div "All reply statuses All reply statuses Needs a reply Does not need reply All rat…" at bounding box center [546, 38] width 211 height 14
click at [500, 36] on span "All ratings" at bounding box center [498, 38] width 21 height 6
click at [499, 75] on link "Detractors" at bounding box center [509, 80] width 46 height 10
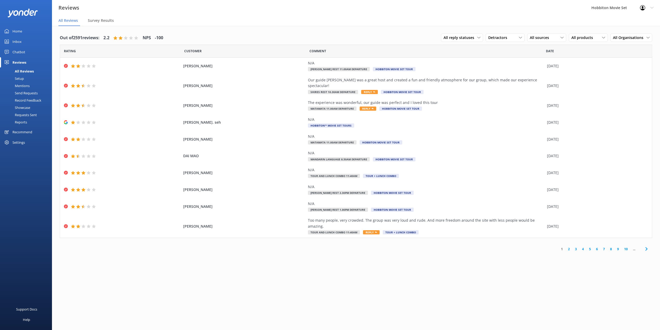
click at [570, 247] on link "2" at bounding box center [568, 249] width 7 height 5
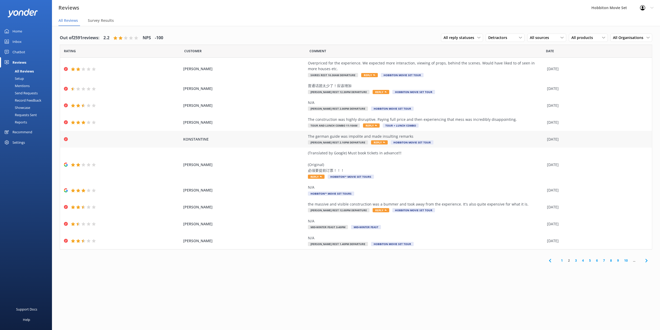
click at [455, 146] on div "[PERSON_NAME] The german guide was impolite and made insulting remarks [PERSON_…" at bounding box center [356, 139] width 592 height 17
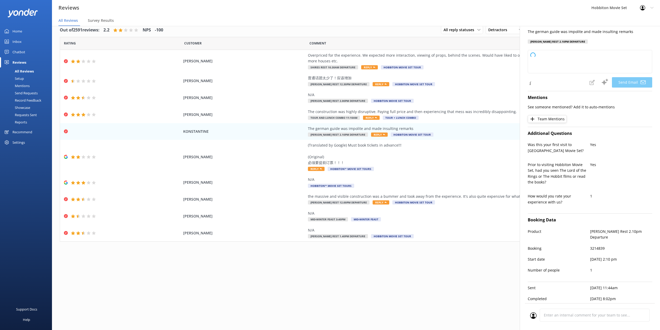
scroll to position [10, 0]
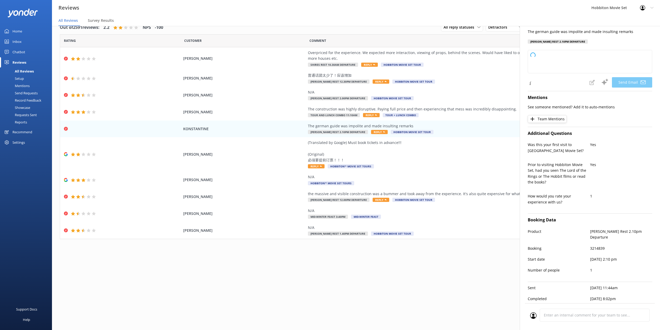
type textarea "Dear [PERSON_NAME], Thank you for your feedback. We are very sorry to hear abou…"
click at [385, 269] on div "Out of 2591 reviews: 2.2 NPS -100 All reply statuses All reply statuses Needs a…" at bounding box center [356, 173] width 608 height 314
click at [433, 296] on div "Out of 2591 reviews: 2.2 NPS -100 All reply statuses All reply statuses Needs a…" at bounding box center [356, 173] width 608 height 314
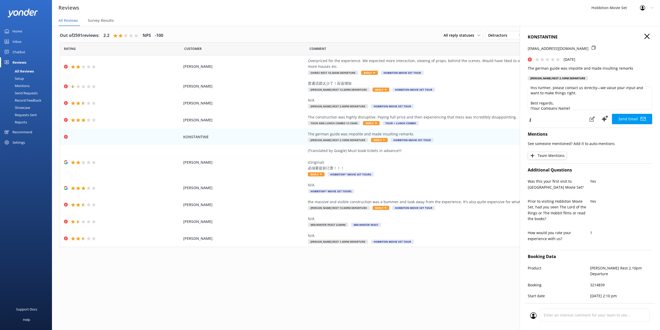
scroll to position [0, 0]
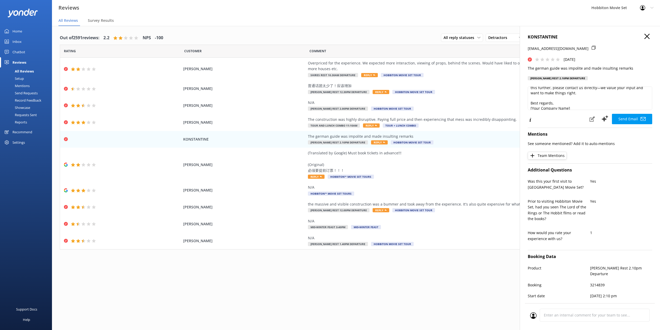
click at [644, 37] on icon at bounding box center [646, 36] width 5 height 5
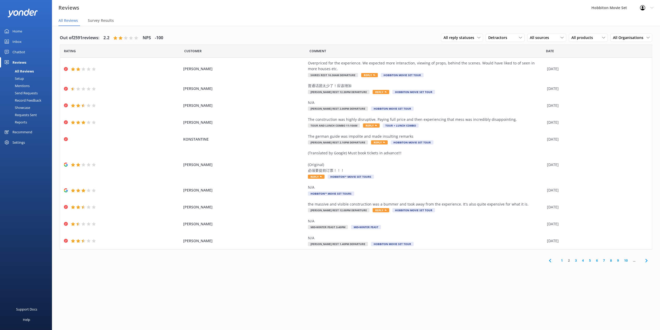
click at [575, 260] on link "3" at bounding box center [575, 260] width 7 height 5
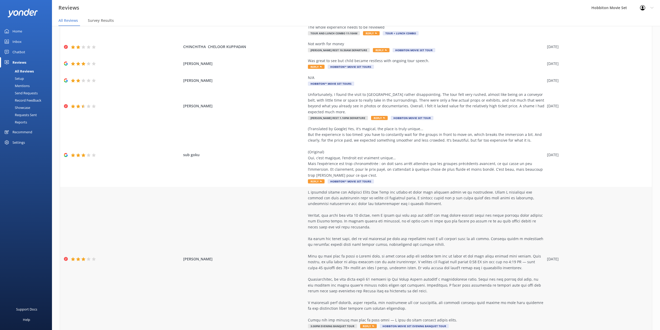
scroll to position [117, 0]
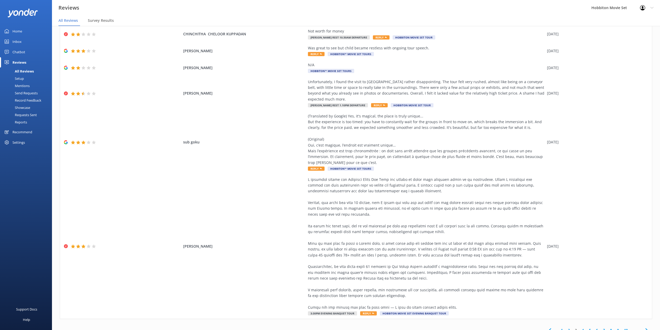
click at [579, 328] on link "4" at bounding box center [582, 330] width 7 height 5
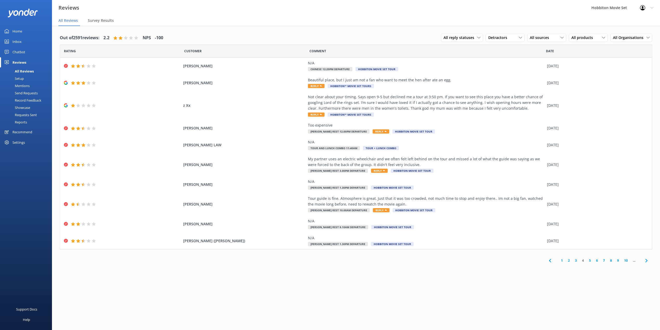
click at [591, 261] on link "5" at bounding box center [589, 260] width 7 height 5
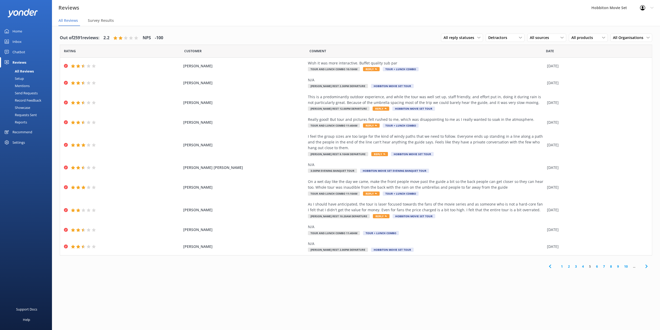
click at [597, 268] on link "6" at bounding box center [596, 266] width 7 height 5
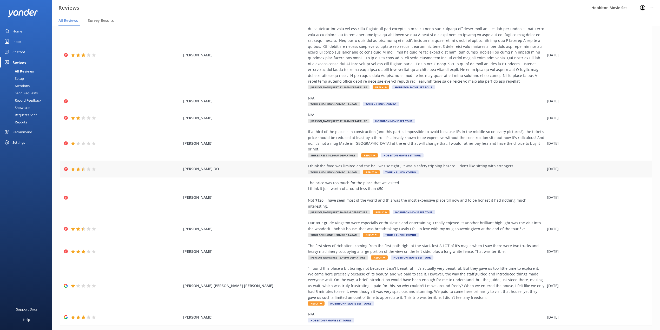
scroll to position [41, 0]
click at [592, 330] on link "7" at bounding box center [595, 335] width 7 height 5
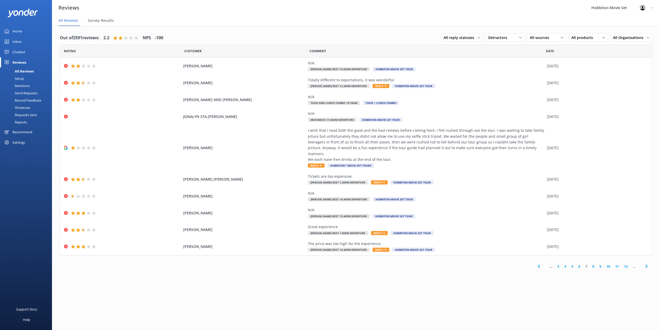
click at [592, 264] on link "8" at bounding box center [593, 266] width 7 height 5
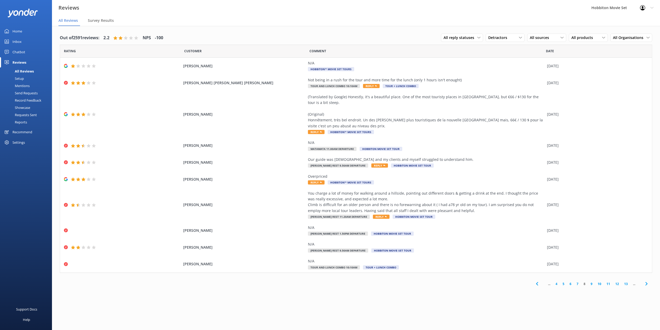
click at [600, 284] on link "10" at bounding box center [599, 283] width 9 height 5
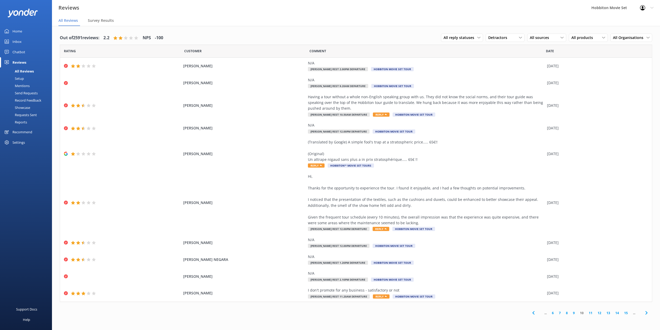
click at [589, 313] on link "11" at bounding box center [590, 313] width 9 height 5
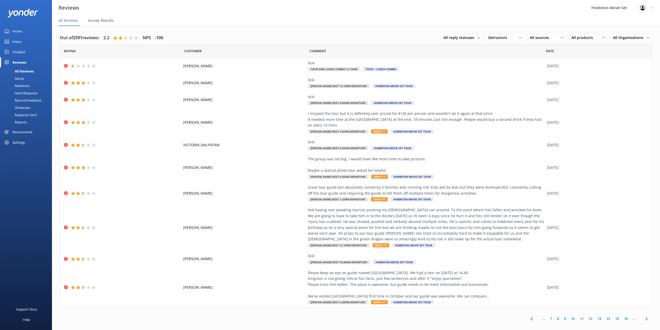
click at [541, 320] on span "..." at bounding box center [544, 318] width 8 height 5
click at [537, 320] on span at bounding box center [532, 319] width 12 height 12
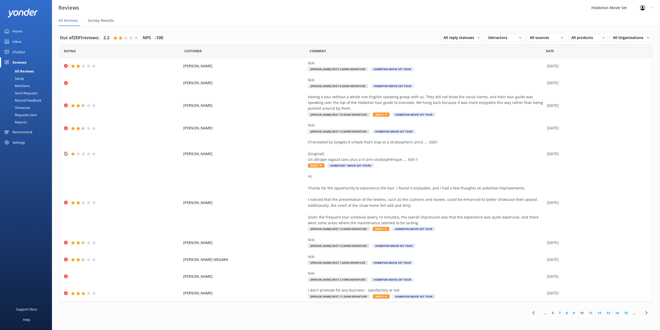
click at [532, 313] on use at bounding box center [533, 312] width 2 height 3
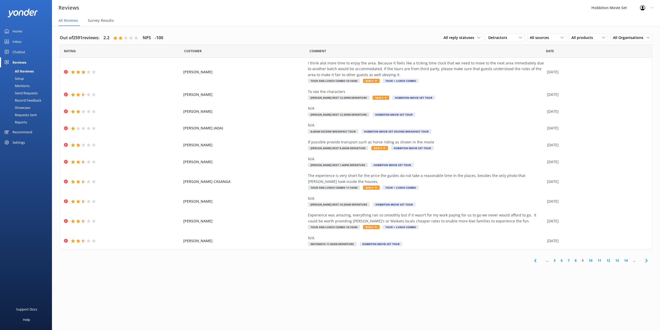
click at [538, 262] on icon at bounding box center [535, 261] width 6 height 6
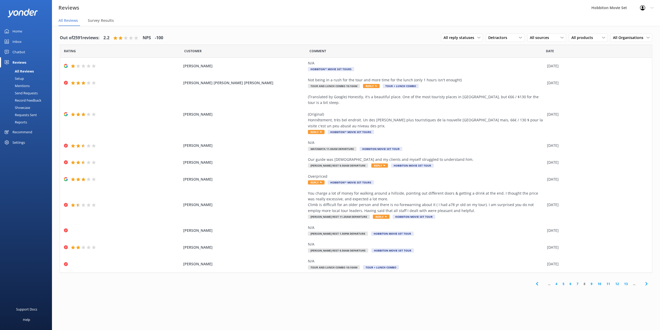
click at [555, 284] on link "4" at bounding box center [556, 283] width 7 height 5
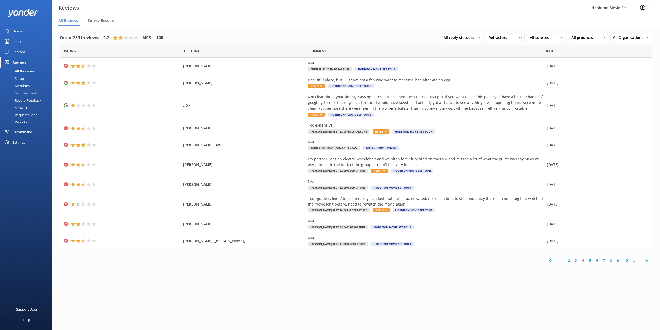
click at [561, 261] on link "1" at bounding box center [561, 260] width 7 height 5
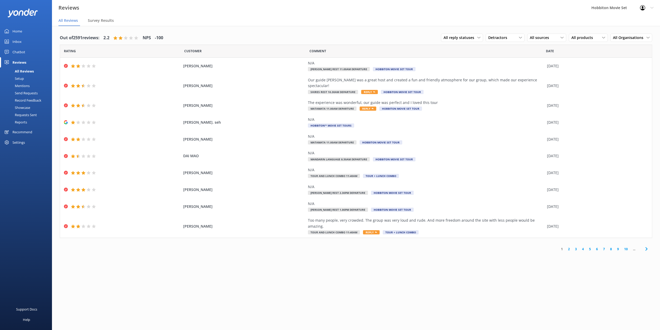
click at [27, 83] on div "Mentions" at bounding box center [16, 85] width 27 height 7
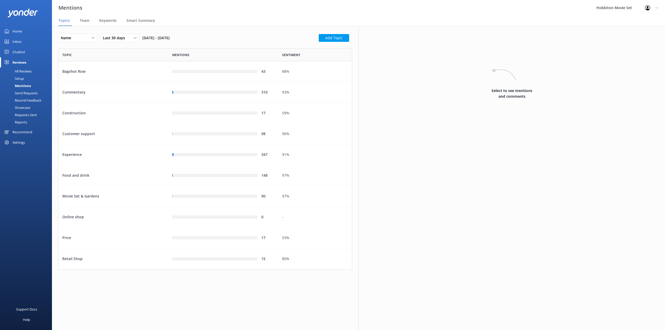
scroll to position [216, 289]
click at [124, 112] on div "Construction" at bounding box center [113, 113] width 110 height 21
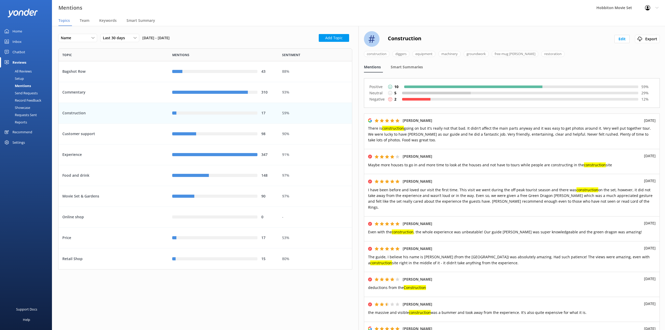
click at [20, 34] on div "Home" at bounding box center [17, 31] width 10 height 10
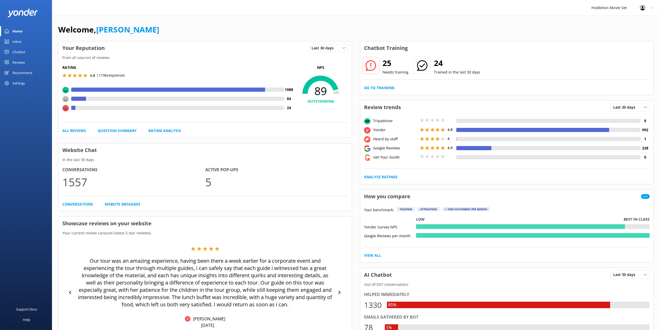
click at [17, 57] on div "Reviews" at bounding box center [18, 62] width 12 height 10
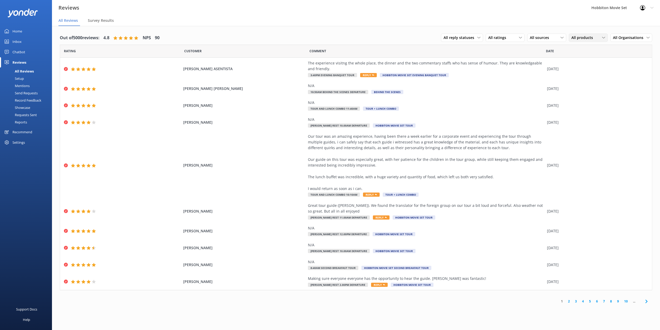
click at [591, 39] on span "All products" at bounding box center [583, 38] width 25 height 6
click at [598, 115] on div "Mandarin Tour and Lunch Combo 10:20am" at bounding box center [592, 113] width 41 height 11
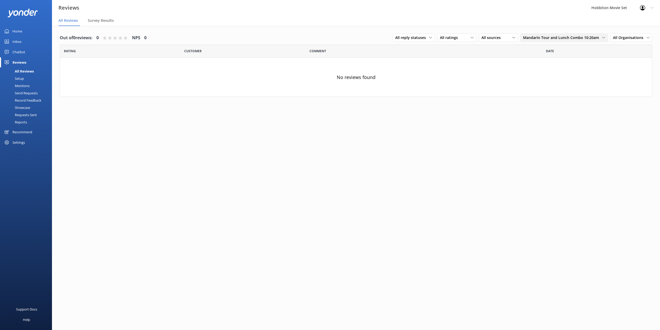
click at [570, 38] on span "Mandarin Tour and Lunch Combo 10:20am" at bounding box center [562, 38] width 79 height 6
click at [602, 37] on span "Mandarin Tour and Lunch Combo 10:20am" at bounding box center [562, 38] width 79 height 6
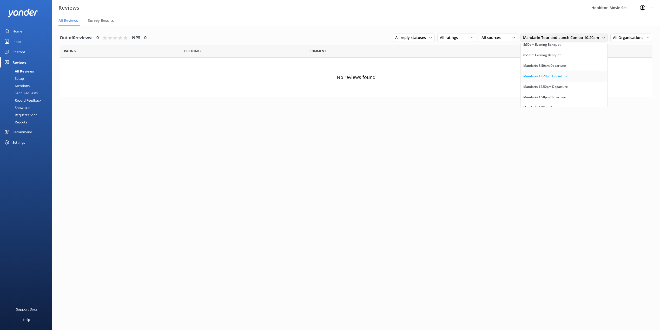
click at [561, 79] on div "Mandarin 12.20pm Departure" at bounding box center [545, 76] width 44 height 5
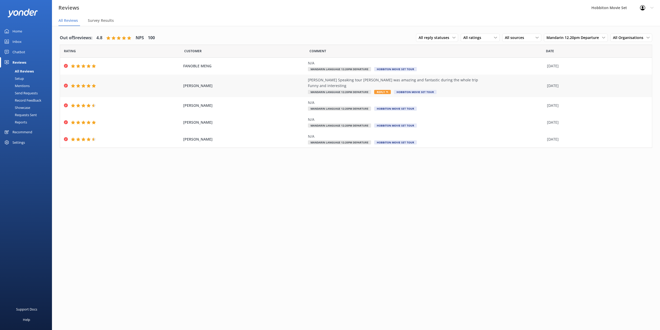
click at [452, 92] on div "[PERSON_NAME] Speaking tour [PERSON_NAME] was amazing and fantastic during the …" at bounding box center [426, 85] width 236 height 17
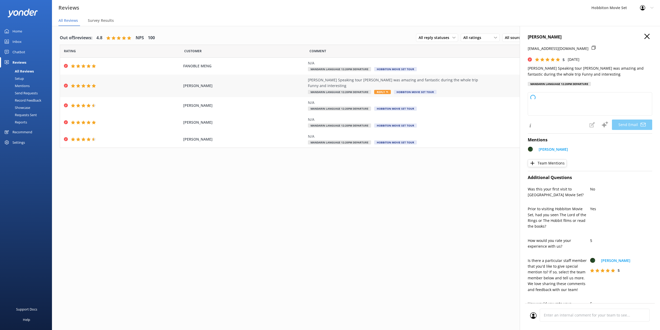
type textarea "Dear [PERSON_NAME], Thank you so much for your wonderful review! We’re delighte…"
drag, startPoint x: 432, startPoint y: 188, endPoint x: 427, endPoint y: 190, distance: 4.6
click at [431, 188] on div "Out of 5 reviews: 4.8 NPS 100 All reply statuses All reply statuses Needs a rep…" at bounding box center [356, 183] width 608 height 314
click at [644, 39] on icon at bounding box center [646, 36] width 5 height 5
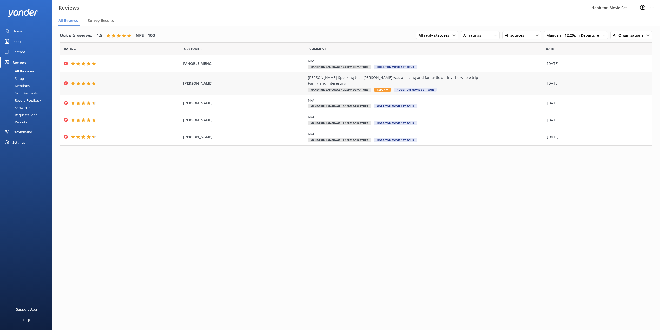
scroll to position [0, 0]
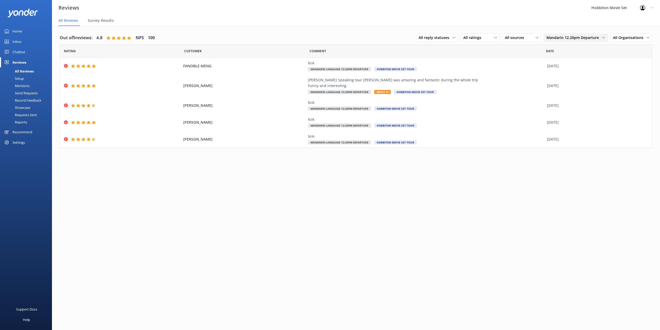
click at [590, 34] on div "Mandarin 12.20pm Departure All products Second Breakfast Tour 8.45am Shire's Re…" at bounding box center [576, 38] width 64 height 8
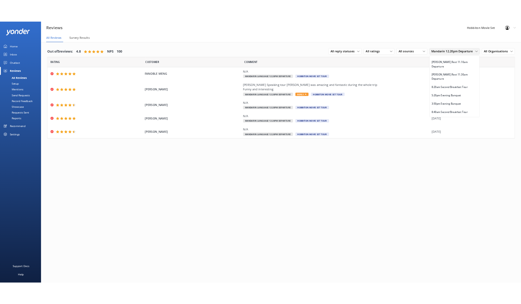
scroll to position [2696, 0]
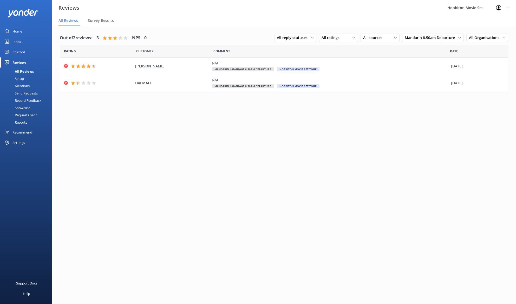
click at [28, 86] on div "Mentions" at bounding box center [16, 85] width 27 height 7
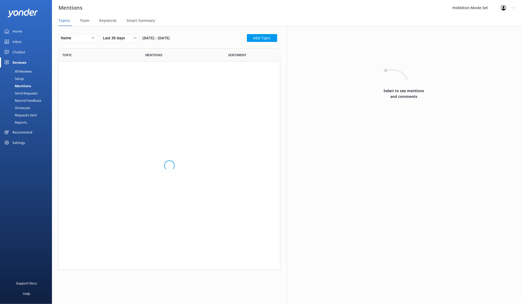
scroll to position [216, 216]
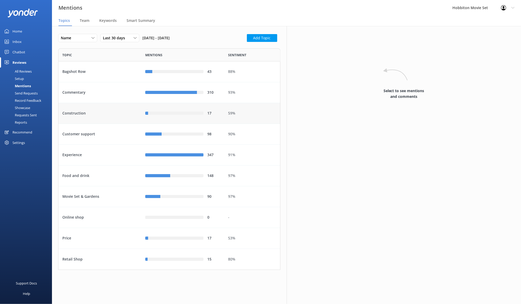
click at [164, 108] on div "17" at bounding box center [182, 113] width 83 height 21
